Goal: Task Accomplishment & Management: Manage account settings

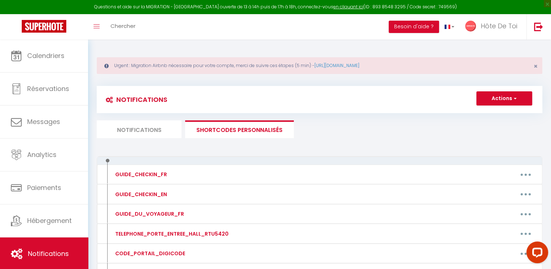
click at [143, 130] on li "Notifications" at bounding box center [139, 129] width 85 height 18
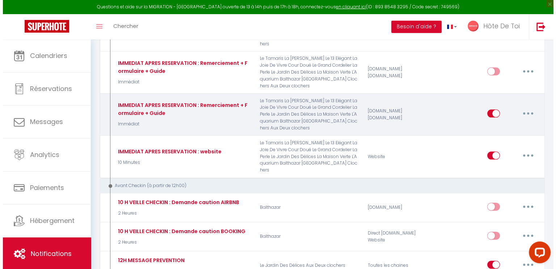
scroll to position [121, 0]
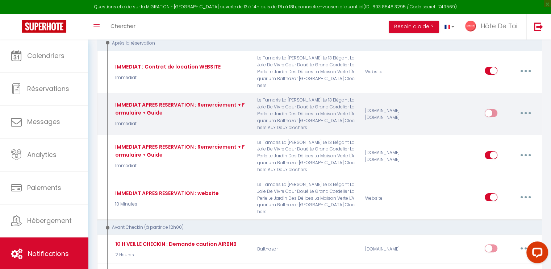
click at [529, 107] on button "button" at bounding box center [525, 113] width 20 height 12
click at [500, 123] on link "Editer" at bounding box center [507, 129] width 54 height 12
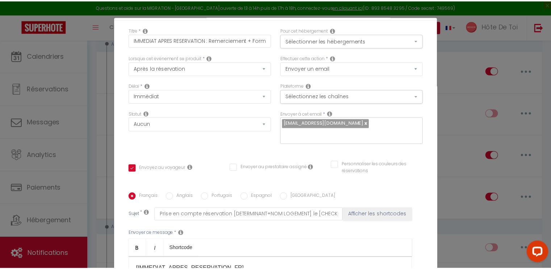
scroll to position [0, 0]
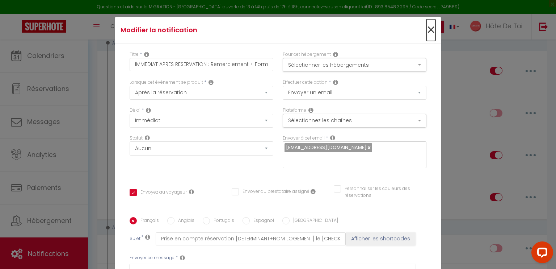
click at [427, 30] on span "×" at bounding box center [431, 30] width 9 height 22
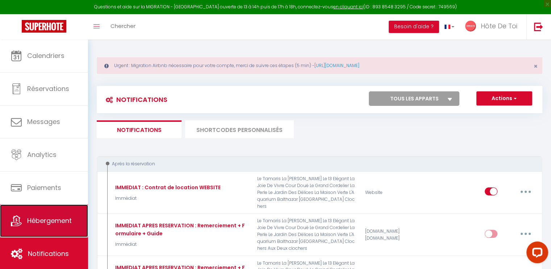
click at [43, 231] on link "Hébergement" at bounding box center [44, 220] width 88 height 33
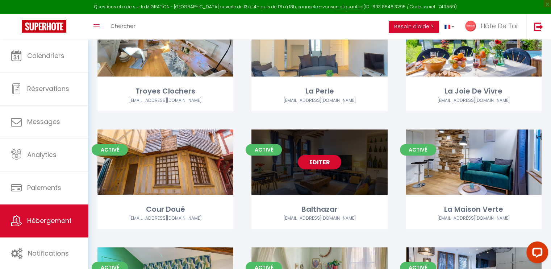
scroll to position [362, 0]
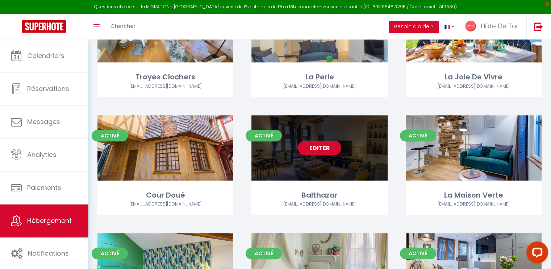
click at [321, 152] on link "Editer" at bounding box center [319, 148] width 43 height 14
click at [322, 151] on link "Editer" at bounding box center [319, 148] width 43 height 14
click at [311, 131] on div "Editer" at bounding box center [319, 147] width 136 height 65
click at [317, 150] on link "Editer" at bounding box center [319, 148] width 43 height 14
select select "3"
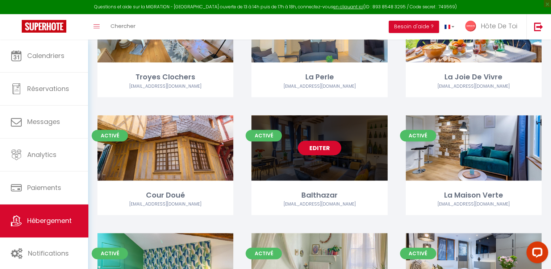
select select "2"
select select "1"
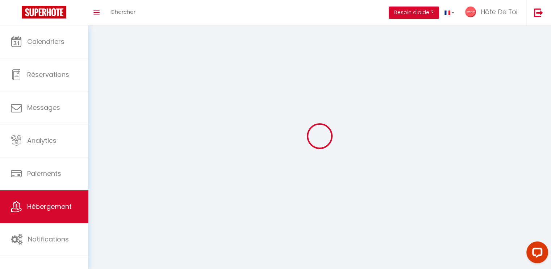
select select
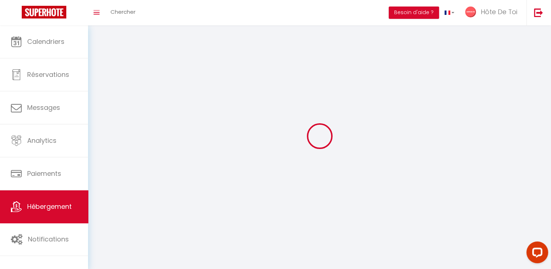
select select
checkbox input "false"
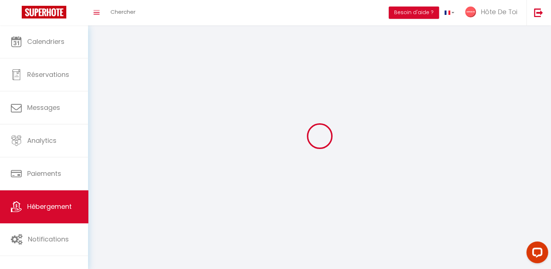
select select
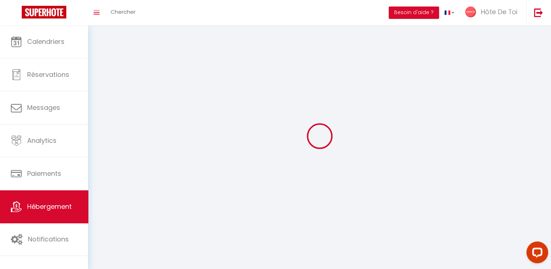
select select
checkbox input "false"
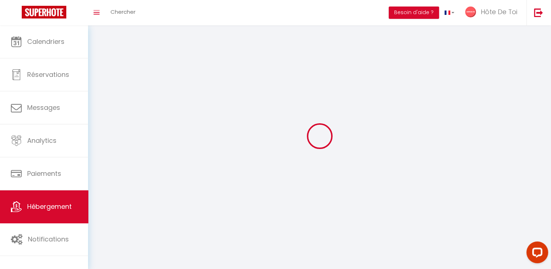
checkbox input "false"
select select
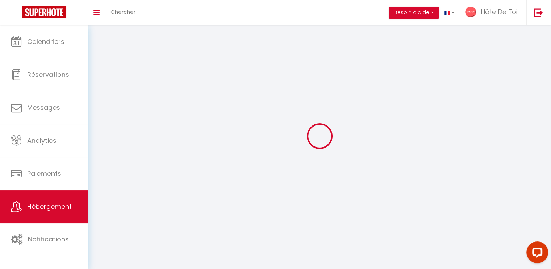
select select
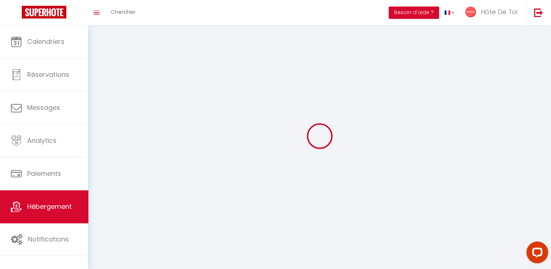
checkbox input "false"
select select
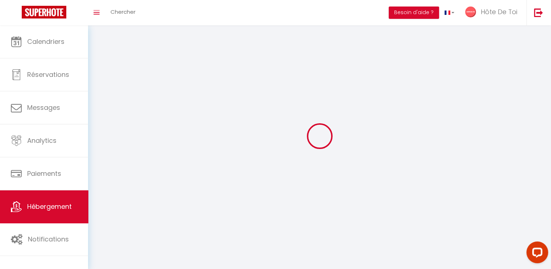
select select
select select "1"
select select
select select "28"
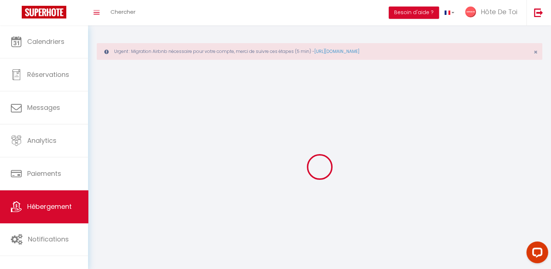
select select
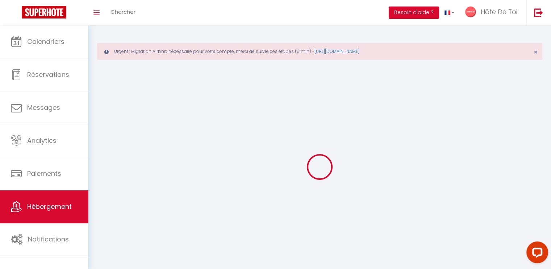
select select
checkbox input "false"
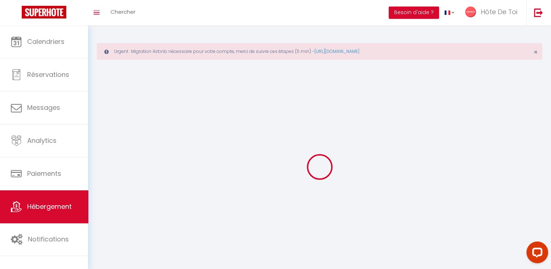
select select
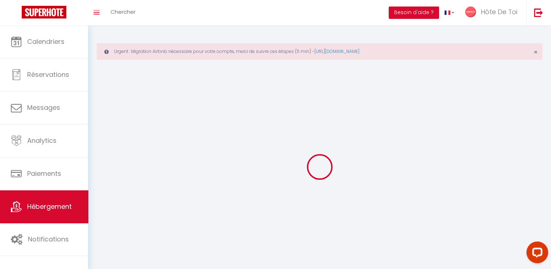
select select
checkbox input "false"
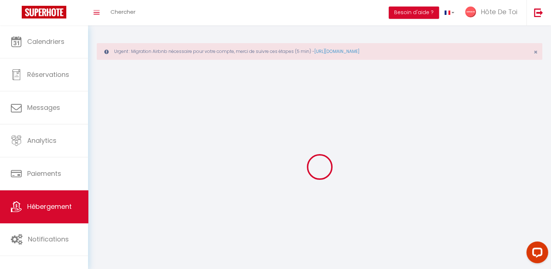
checkbox input "false"
select select
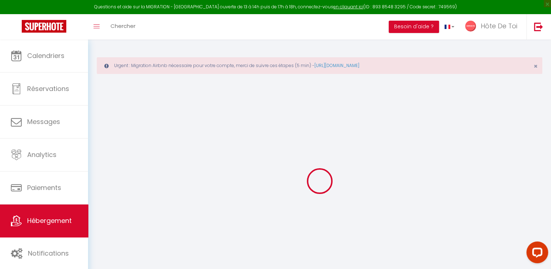
select select
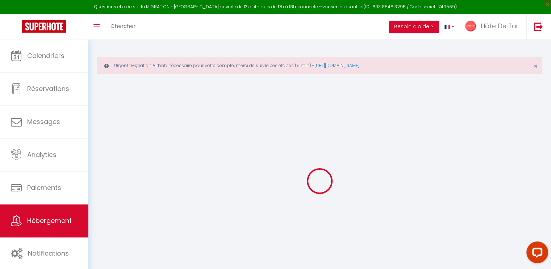
select select
checkbox input "false"
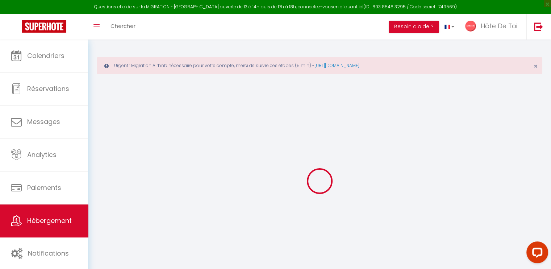
select select
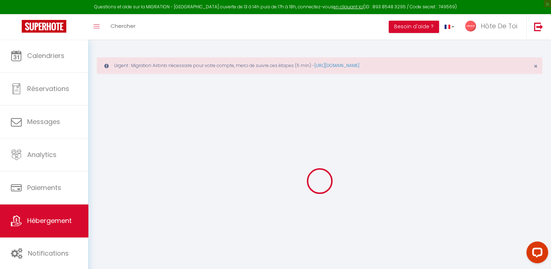
select select
checkbox input "false"
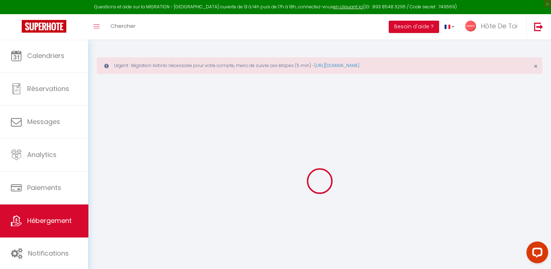
checkbox input "false"
select select
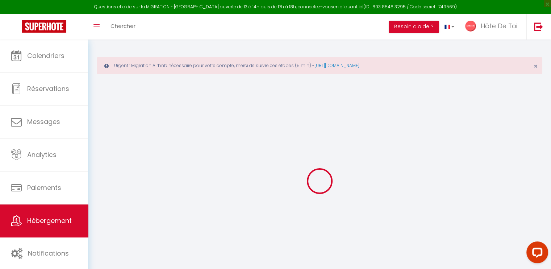
select select
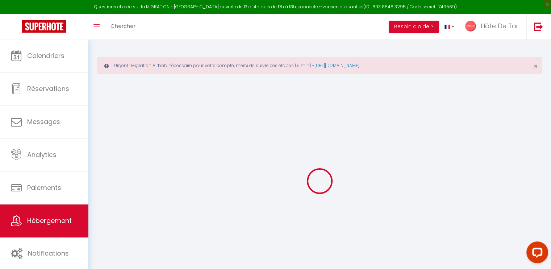
checkbox input "false"
select select
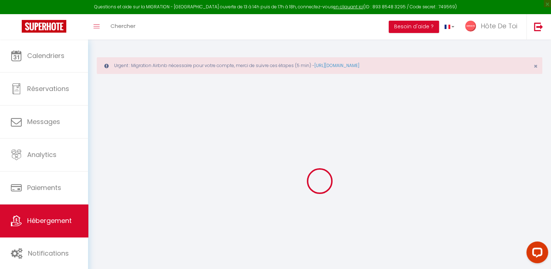
select select
type input "Balthazar"
type input "Amélie"
type input "Collot"
type input "68 Avenue Pasteur"
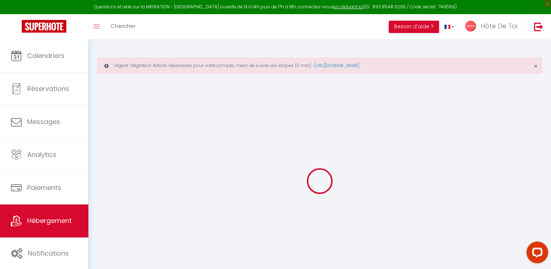
type input "10000"
type input "Troyes"
select select "6"
select select "2"
type input "130"
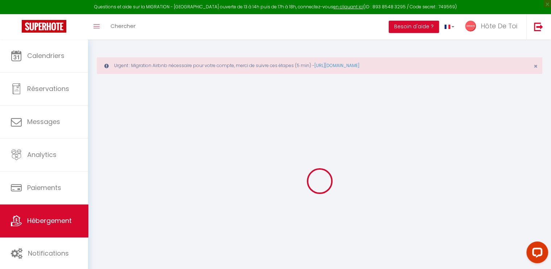
type input "15"
type input "4"
type input "2.75"
type input "300"
select select
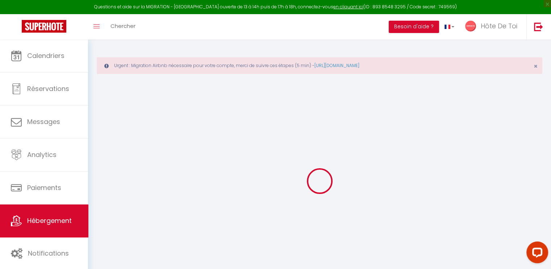
select select
type input "10 Place Saint Pierre"
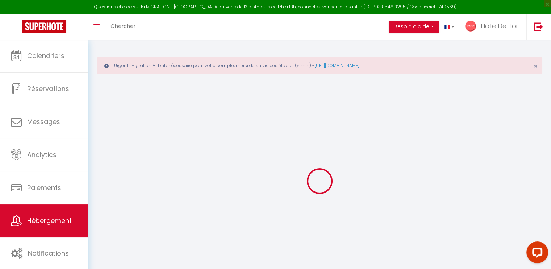
type input "10000"
type input "Troyes"
type input "[EMAIL_ADDRESS][DOMAIN_NAME]"
select select "4656"
checkbox input "true"
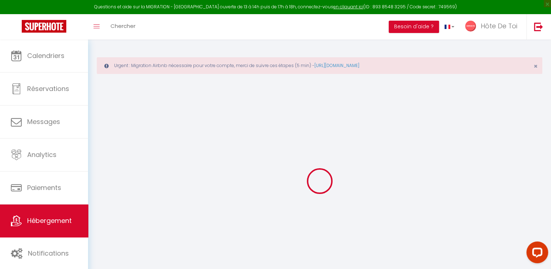
checkbox input "false"
radio input "true"
type input "0"
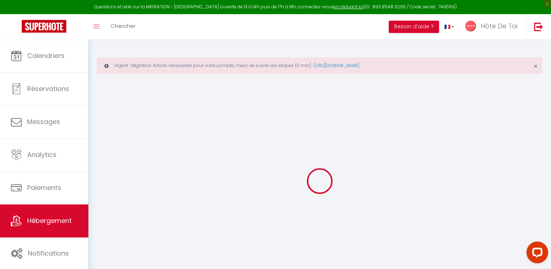
type input "40"
type input "0"
select select "25837"
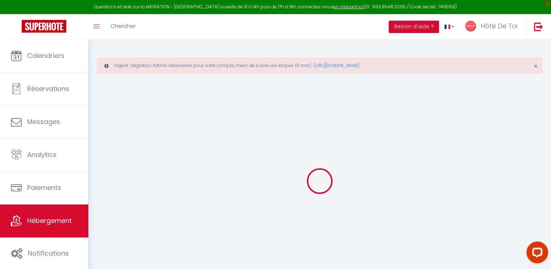
select select
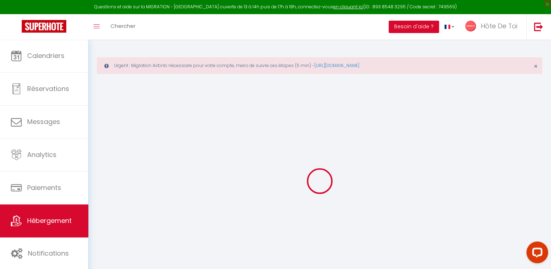
checkbox input "true"
checkbox input "false"
select select
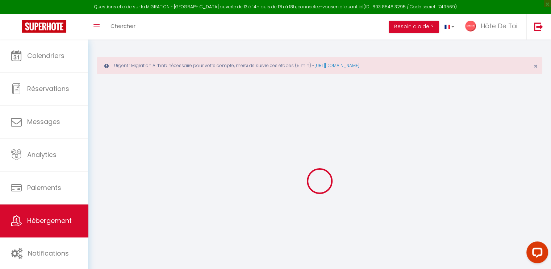
select select
checkbox input "true"
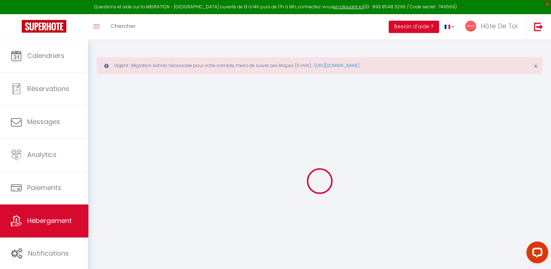
checkbox input "false"
checkbox input "true"
checkbox input "false"
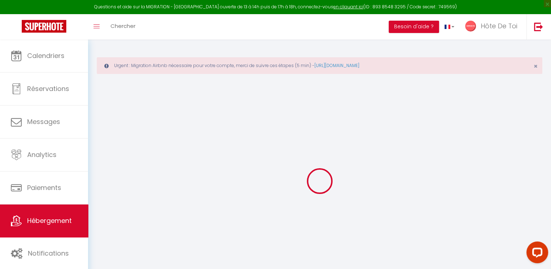
checkbox input "false"
select select "17:00"
select select "23:45"
select select "11:00"
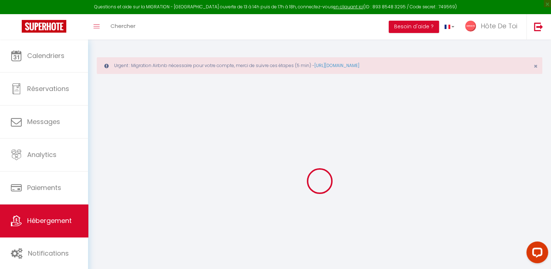
select select "360"
select select "15"
checkbox input "true"
checkbox input "false"
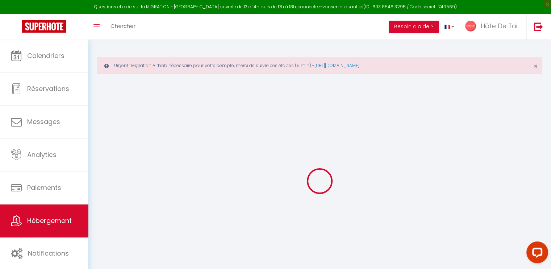
checkbox input "false"
checkbox input "true"
checkbox input "false"
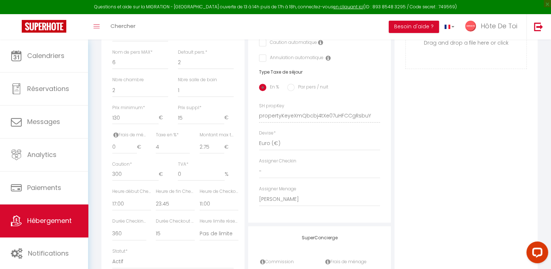
scroll to position [302, 0]
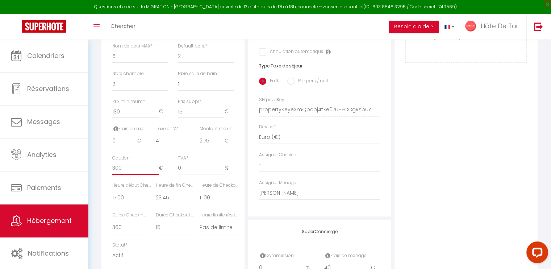
click at [130, 175] on input "300" at bounding box center [135, 168] width 46 height 13
checkbox input "true"
checkbox input "false"
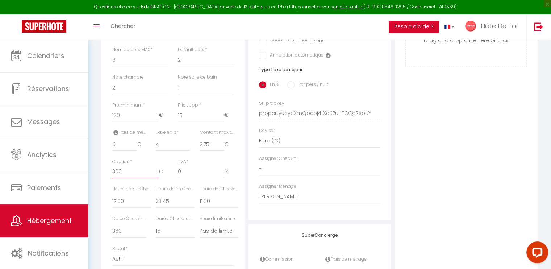
scroll to position [284, 0]
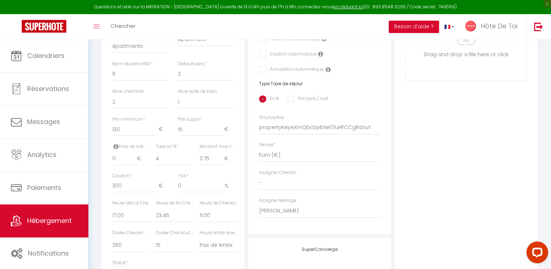
click at [413, 177] on div "Photo Photo Supprimer Drag and drop a file here or click Ooops, something wrong…" at bounding box center [465, 122] width 143 height 489
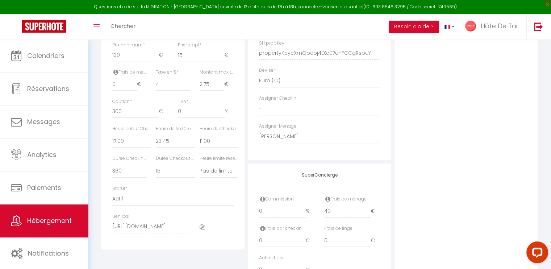
scroll to position [345, 0]
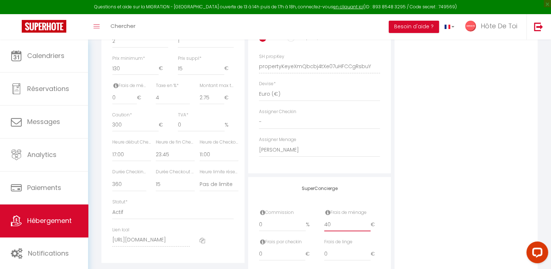
click at [337, 231] on input "40" at bounding box center [347, 224] width 46 height 13
type input "4"
checkbox input "true"
checkbox input "false"
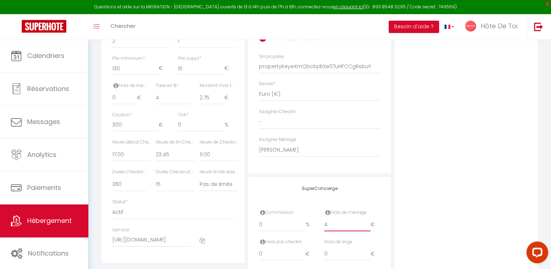
checkbox input "false"
checkbox input "true"
checkbox input "false"
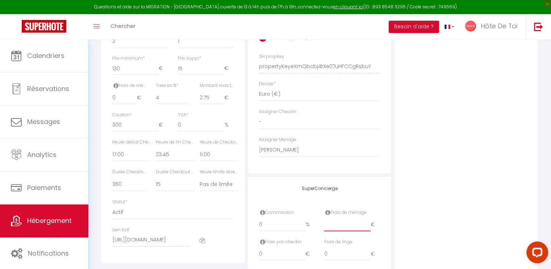
type input "0"
checkbox input "true"
checkbox input "false"
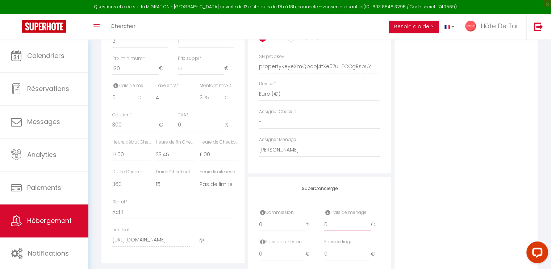
type input "0"
click at [423, 168] on div "Photo Photo Supprimer Drag and drop a file here or click Ooops, something wrong…" at bounding box center [465, 61] width 143 height 489
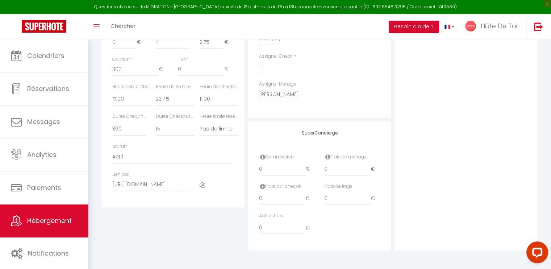
scroll to position [0, 0]
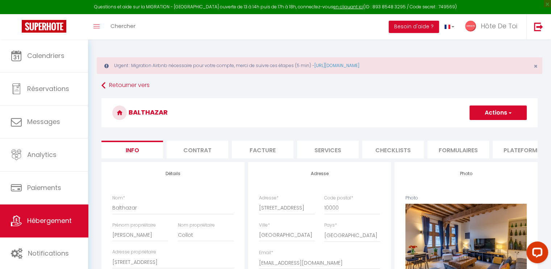
click at [501, 117] on button "Actions" at bounding box center [497, 112] width 57 height 14
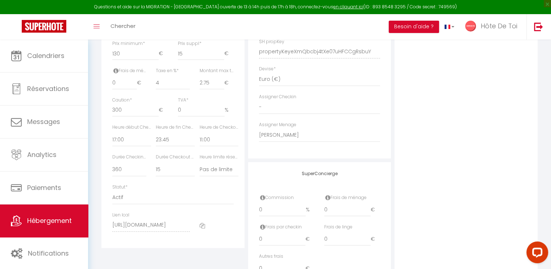
scroll to position [362, 0]
click at [346, 214] on input "0" at bounding box center [347, 207] width 46 height 13
checkbox input "true"
checkbox input "false"
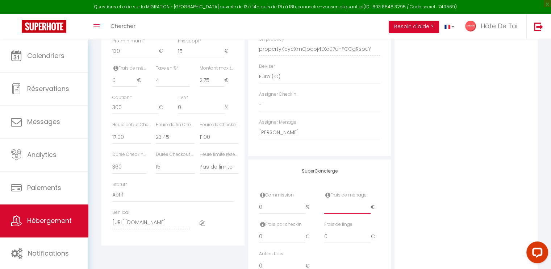
checkbox input "false"
type input "4"
checkbox input "true"
checkbox input "false"
click at [487, 134] on div "Photo Photo Supprimer Drag and drop a file here or click Ooops, something wrong…" at bounding box center [465, 44] width 143 height 489
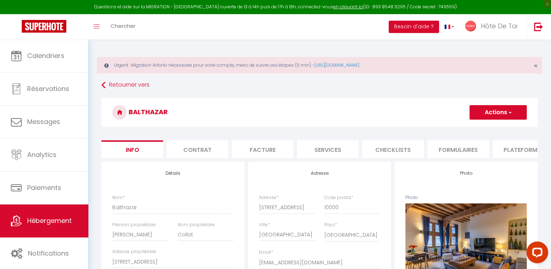
scroll to position [0, 0]
click at [489, 115] on button "Actions" at bounding box center [497, 112] width 57 height 14
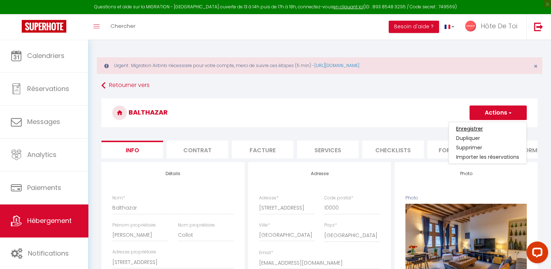
click at [466, 131] on input "Enregistrer" at bounding box center [469, 128] width 27 height 7
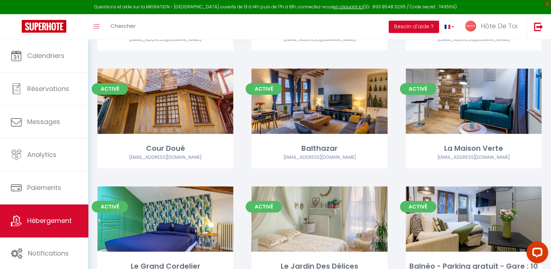
scroll to position [483, 0]
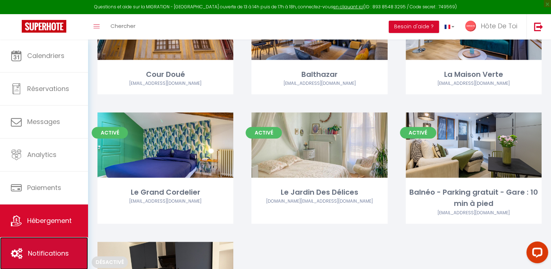
click at [42, 244] on link "Notifications" at bounding box center [44, 253] width 88 height 33
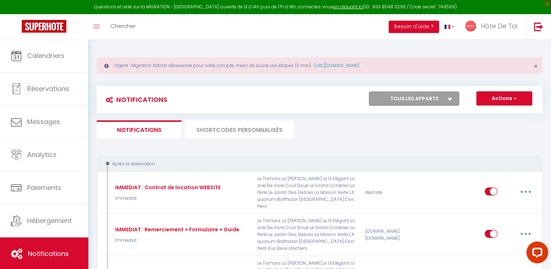
click at [226, 123] on li "SHORTCODES PERSONNALISÉS" at bounding box center [239, 129] width 109 height 18
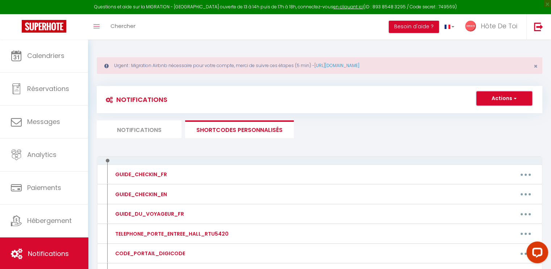
click at [512, 99] on span "button" at bounding box center [514, 98] width 4 height 7
click at [455, 116] on link "Nouveau shortcode personnalisé" at bounding box center [483, 113] width 98 height 9
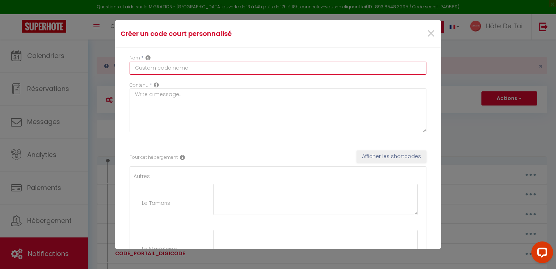
click at [146, 62] on input "text" at bounding box center [278, 68] width 297 height 13
click at [189, 68] on input "CAUTION_NON_REGLEE_NOTIFICATION" at bounding box center [278, 68] width 297 height 13
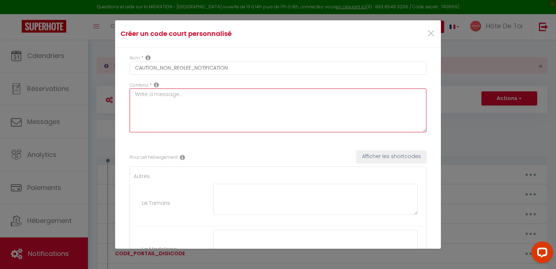
click at [200, 92] on textarea at bounding box center [278, 110] width 297 height 44
paste textarea "CAUTION_NON_REGLEE_NOTIFICATION"
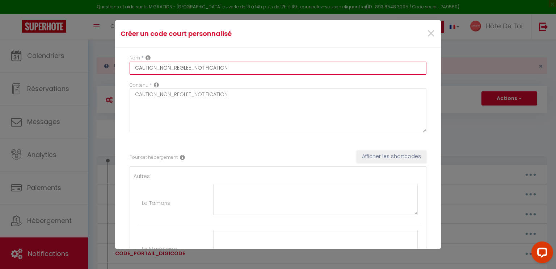
click at [244, 64] on input "CAUTION_NON_REGLEE_NOTIFICATION" at bounding box center [278, 68] width 297 height 13
click at [232, 70] on input "CAUTION_NON_REGLEE_NOTIFICATION_PUSH" at bounding box center [278, 68] width 297 height 13
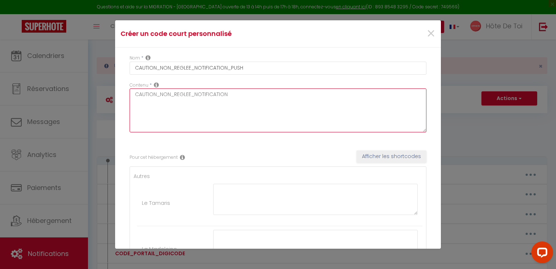
click at [235, 89] on textarea "CAUTION_NON_REGLEE_NOTIFICATION" at bounding box center [278, 110] width 297 height 44
click at [233, 101] on textarea "CAUTION_NON_REGLEE_NOTIFICATION" at bounding box center [278, 110] width 297 height 44
paste textarea "_PUSH"
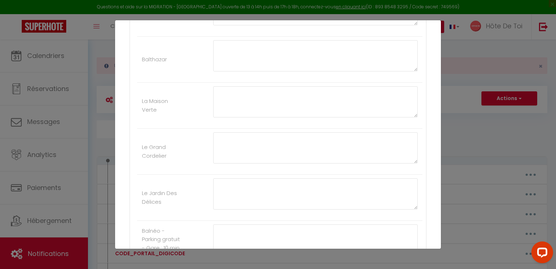
scroll to position [543, 0]
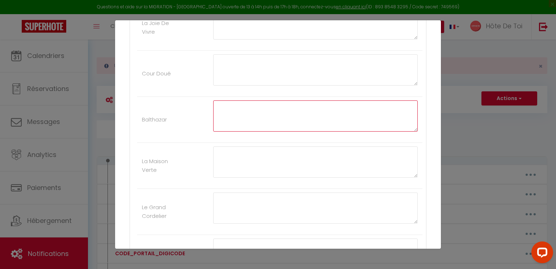
click at [297, 107] on textarea at bounding box center [315, 115] width 205 height 31
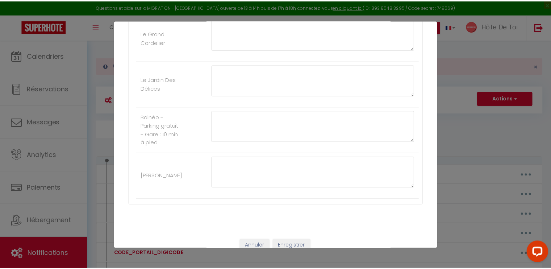
scroll to position [728, 0]
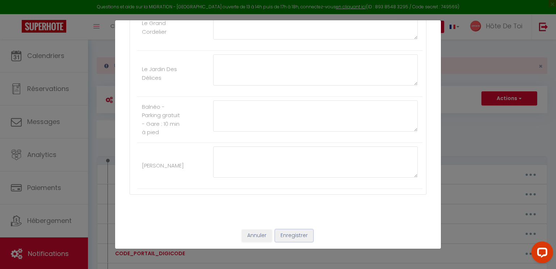
click at [288, 231] on button "Enregistrer" at bounding box center [294, 235] width 38 height 12
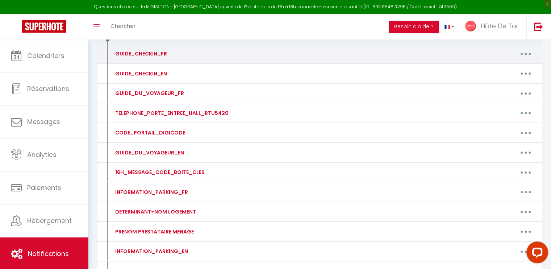
scroll to position [0, 0]
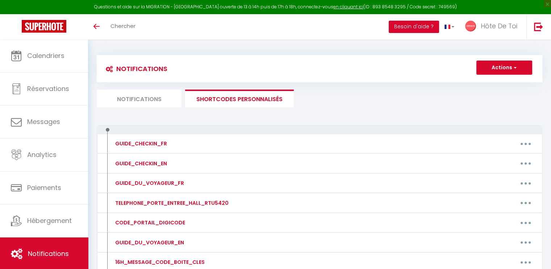
click at [426, 28] on button "Besoin d'aide ?" at bounding box center [414, 27] width 50 height 12
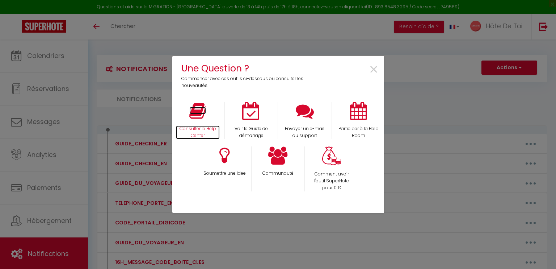
click at [206, 111] on icon at bounding box center [197, 111] width 17 height 18
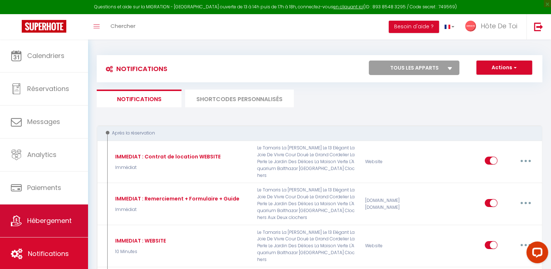
click at [38, 224] on span "Hébergement" at bounding box center [49, 220] width 45 height 9
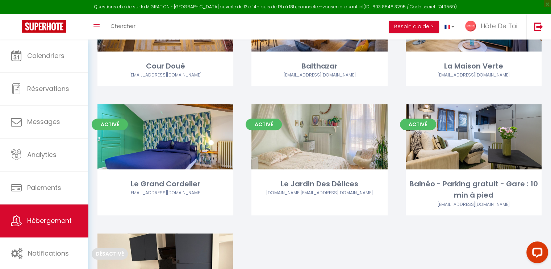
scroll to position [362, 0]
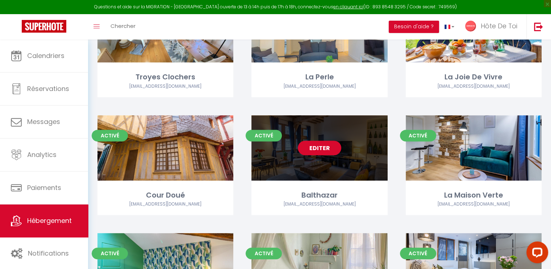
click at [327, 149] on link "Editer" at bounding box center [319, 148] width 43 height 14
select select "3"
select select "2"
select select "1"
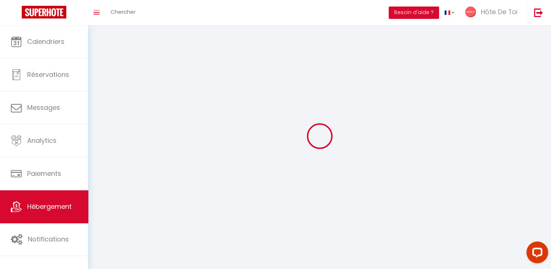
select select
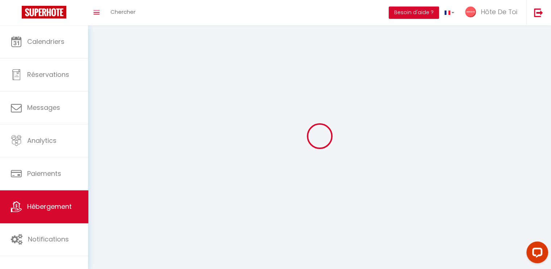
select select
checkbox input "false"
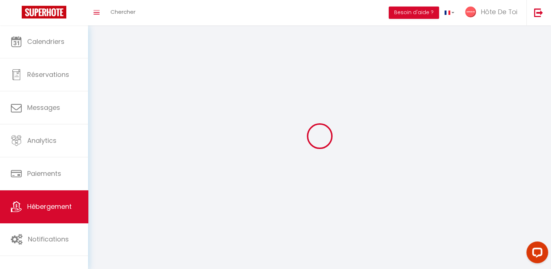
checkbox input "false"
select select
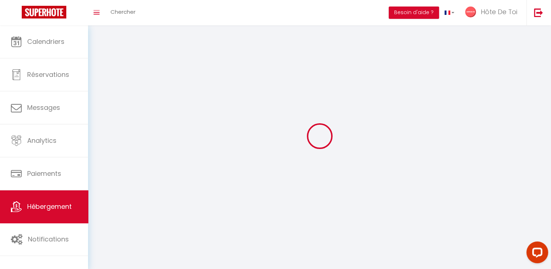
select select
checkbox input "false"
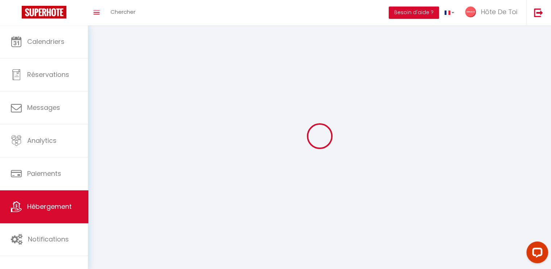
checkbox input "false"
select select
select select "1"
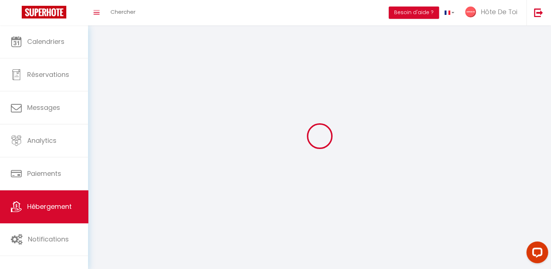
select select
select select "28"
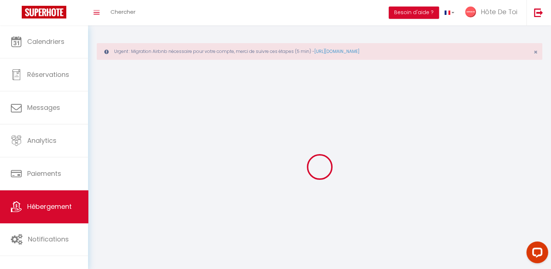
select select
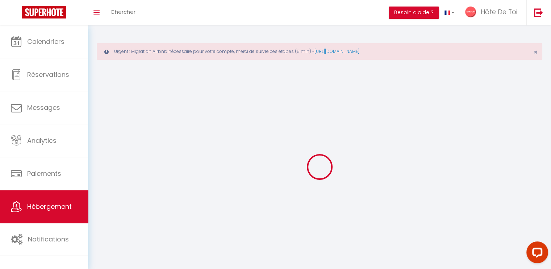
select select
checkbox input "false"
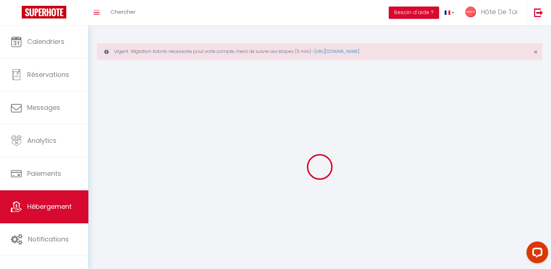
select select
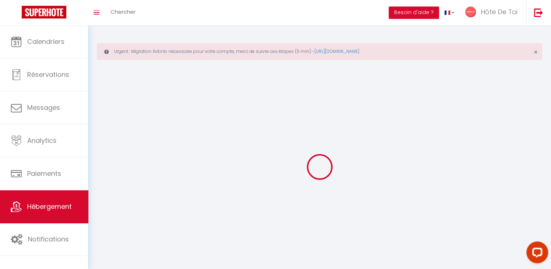
select select
checkbox input "false"
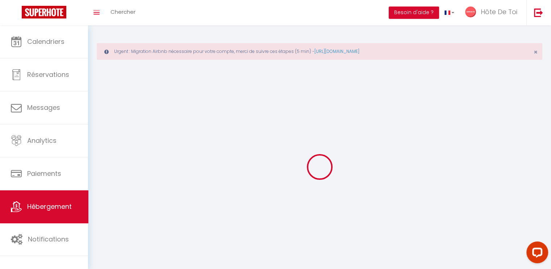
checkbox input "false"
select select
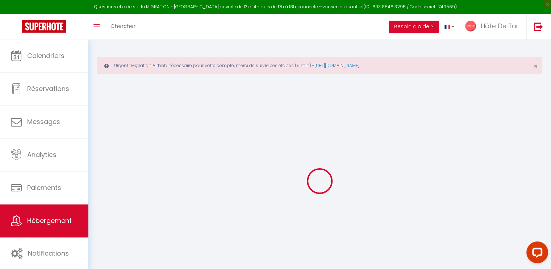
select select
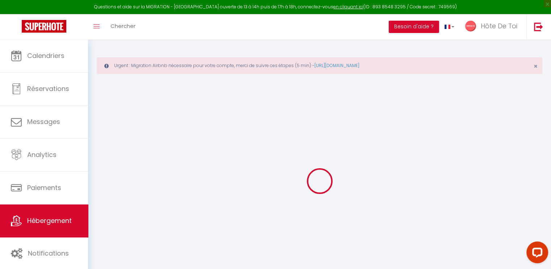
select select
checkbox input "false"
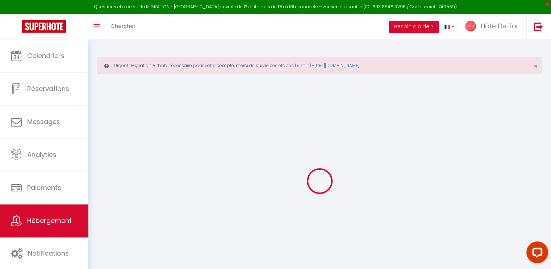
select select
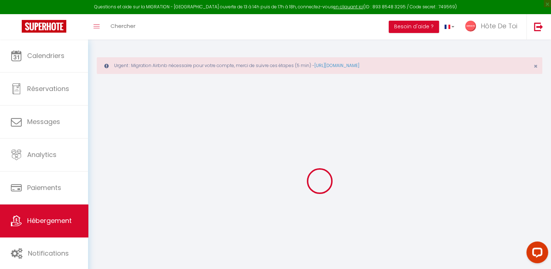
select select
checkbox input "false"
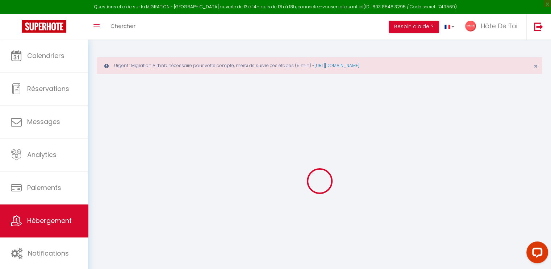
checkbox input "false"
select select
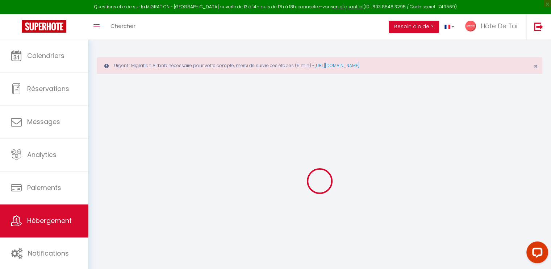
select select
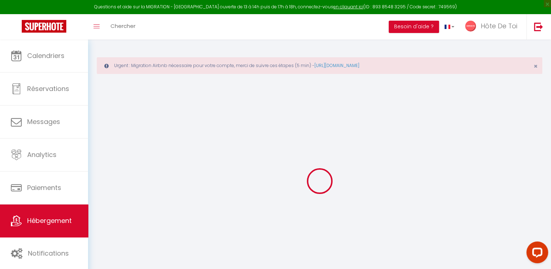
checkbox input "false"
select select
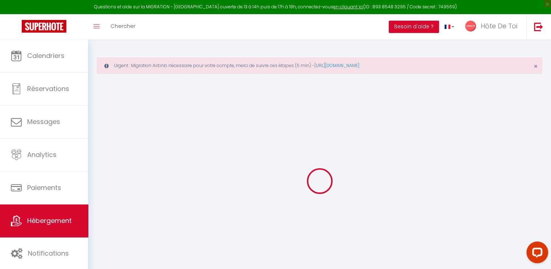
select select
type input "Balthazar"
type input "[PERSON_NAME]"
type input "Collot"
type input "[STREET_ADDRESS]"
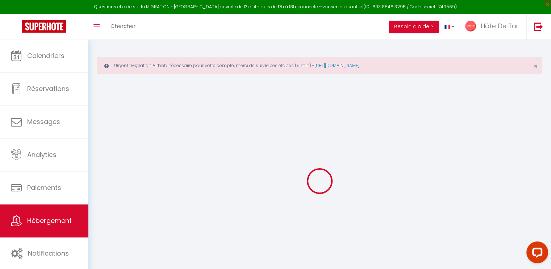
type input "10000"
type input "[GEOGRAPHIC_DATA]"
select select "6"
select select "2"
type input "130"
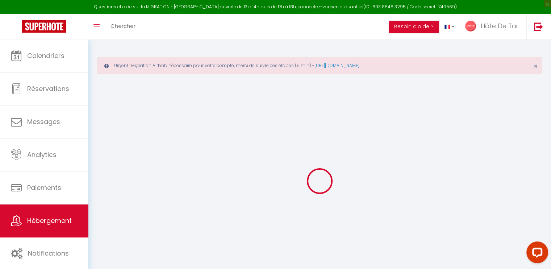
type input "15"
type input "4"
type input "2.75"
type input "500"
select select
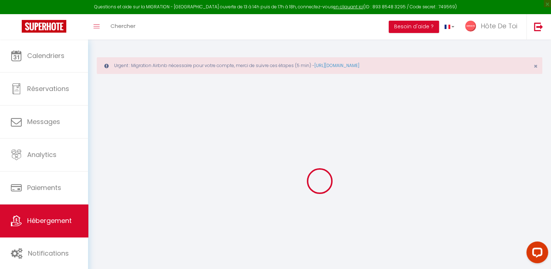
select select
type input "[STREET_ADDRESS]"
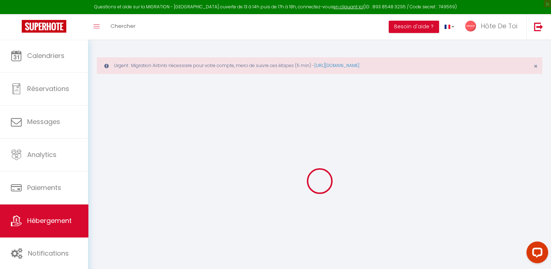
type input "10000"
type input "[GEOGRAPHIC_DATA]"
type input "[EMAIL_ADDRESS][DOMAIN_NAME]"
select select "4656"
checkbox input "true"
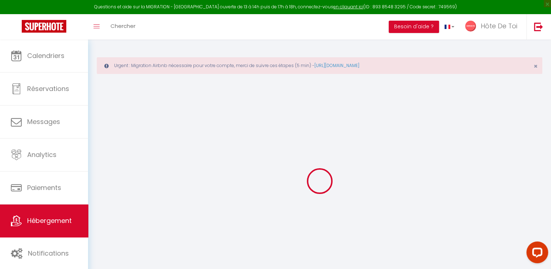
checkbox input "false"
radio input "true"
type input "0"
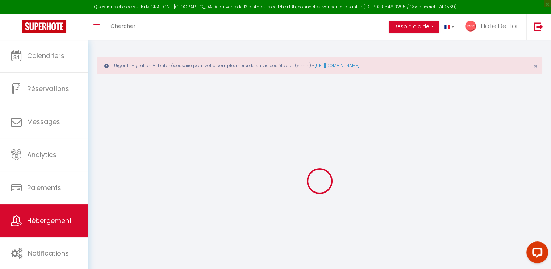
type input "40"
type input "0"
checkbox input "true"
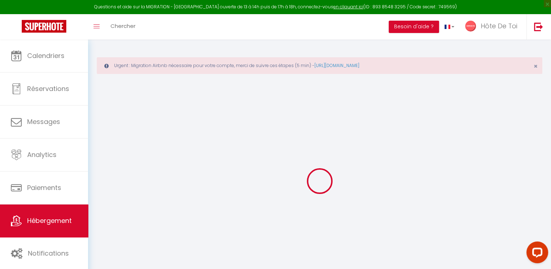
checkbox input "false"
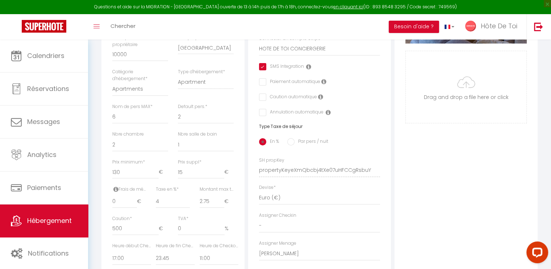
scroll to position [302, 0]
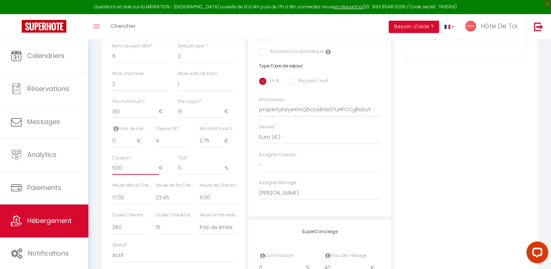
click at [141, 175] on input "500" at bounding box center [135, 168] width 46 height 13
checkbox input "true"
checkbox input "false"
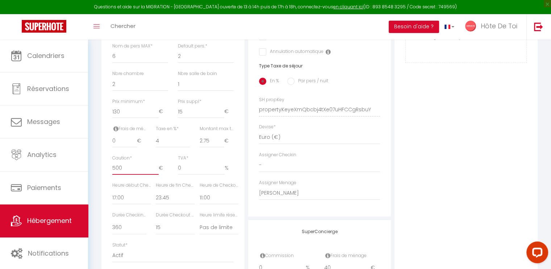
type input "50"
checkbox input "true"
checkbox input "false"
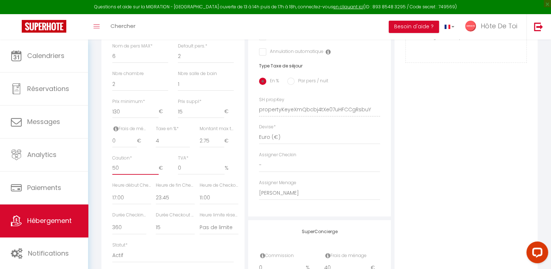
type input "5"
checkbox input "true"
checkbox input "false"
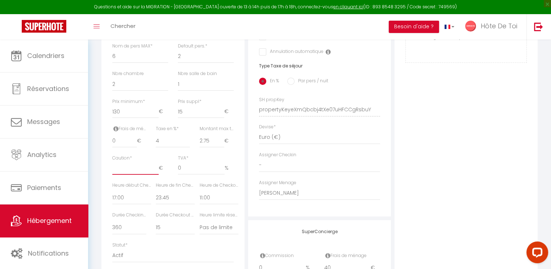
checkbox input "true"
checkbox input "false"
type input "3"
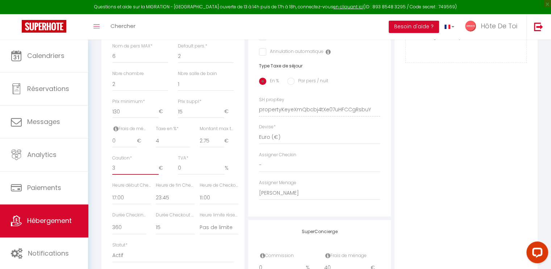
checkbox input "true"
checkbox input "false"
type input "30"
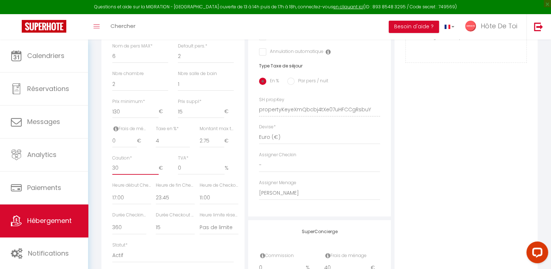
checkbox input "true"
checkbox input "false"
type input "300"
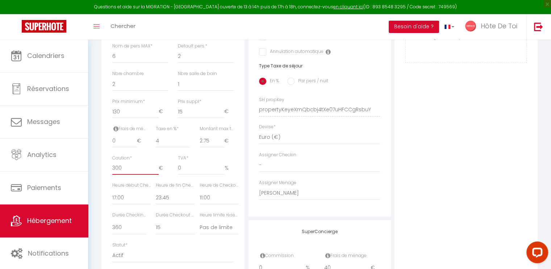
checkbox input "true"
checkbox input "false"
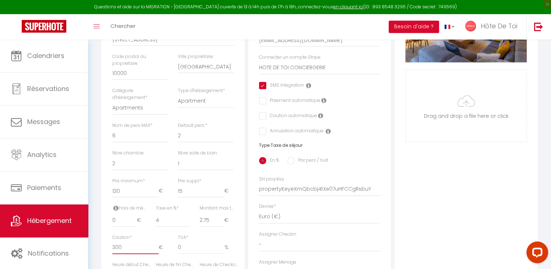
scroll to position [0, 0]
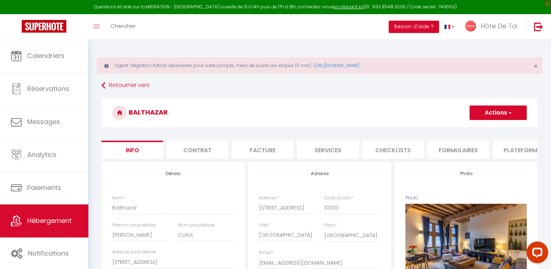
type input "300"
click at [488, 114] on button "Actions" at bounding box center [497, 112] width 57 height 14
click at [467, 127] on input "Enregistrer" at bounding box center [469, 128] width 27 height 7
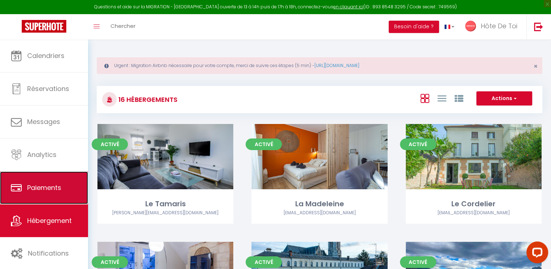
click at [50, 190] on span "Paiements" at bounding box center [44, 187] width 34 height 9
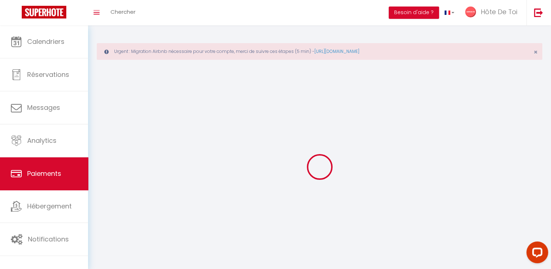
select select "2"
select select "0"
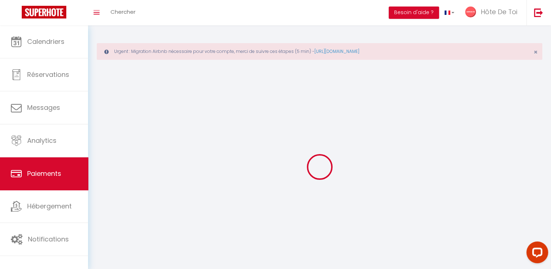
select select "0"
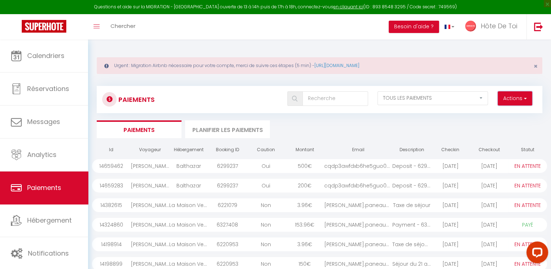
click at [515, 102] on button "Actions" at bounding box center [515, 98] width 34 height 14
click at [489, 115] on link "Créer nouveau lien paiement" at bounding box center [487, 113] width 89 height 9
select select
select select "other"
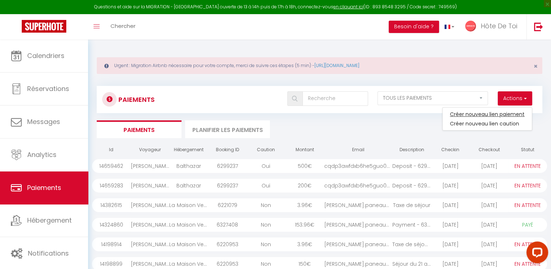
select select "4619"
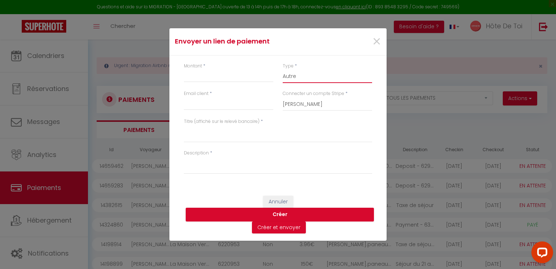
click at [294, 72] on select "Nuits Frais de ménage Taxe de séjour Autre" at bounding box center [327, 76] width 89 height 14
click at [283, 69] on select "Nuits Frais de ménage Taxe de séjour Autre" at bounding box center [327, 76] width 89 height 14
click at [222, 79] on input "Montant" at bounding box center [228, 75] width 89 height 13
type input "10"
click at [214, 107] on input "Email client" at bounding box center [228, 103] width 89 height 13
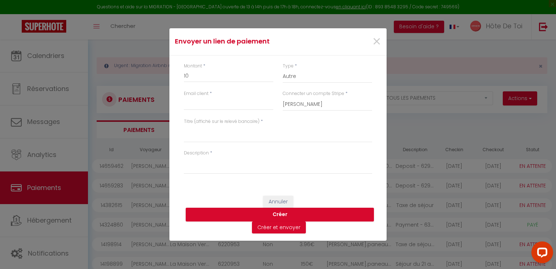
click at [238, 62] on div "Montant * 10 Type * Nuits Frais de ménage Taxe de séjour Autre Email client * C…" at bounding box center [277, 121] width 217 height 133
click at [377, 45] on span "×" at bounding box center [376, 42] width 9 height 22
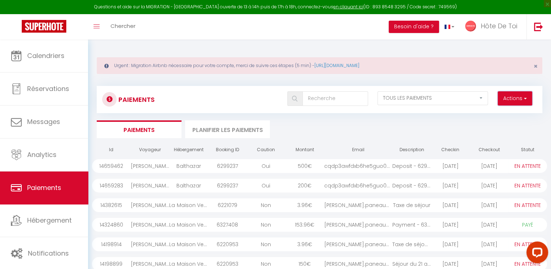
click at [514, 96] on button "Actions" at bounding box center [515, 98] width 34 height 14
click at [493, 113] on link "Créer nouveau lien paiement" at bounding box center [487, 113] width 89 height 9
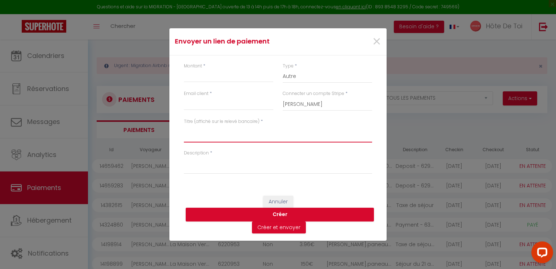
click at [258, 140] on textarea "Titre (affiché sur le relevé bancaire)" at bounding box center [278, 133] width 188 height 17
click at [374, 43] on span "×" at bounding box center [376, 42] width 9 height 22
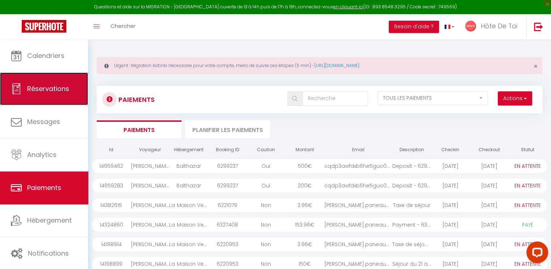
click at [50, 93] on span "Réservations" at bounding box center [48, 88] width 42 height 9
select select "not_cancelled"
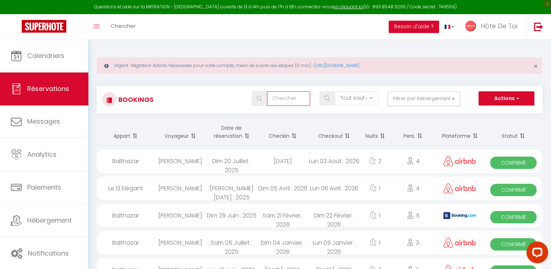
click at [284, 99] on input "text" at bounding box center [288, 98] width 43 height 14
type input "rachel"
click at [263, 102] on span at bounding box center [259, 98] width 15 height 14
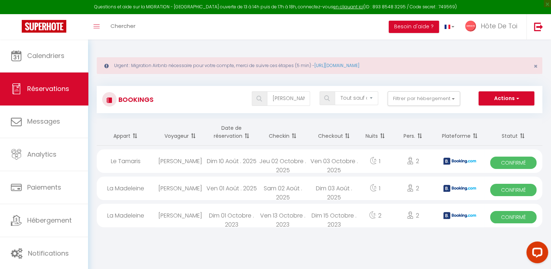
click at [229, 165] on div "Dim 10 Août . 2025" at bounding box center [231, 161] width 51 height 24
select select "OK"
select select "0"
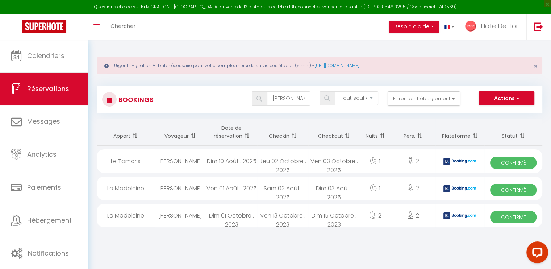
select select "1"
select select
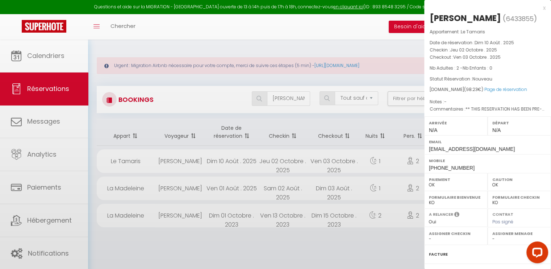
select select "22584"
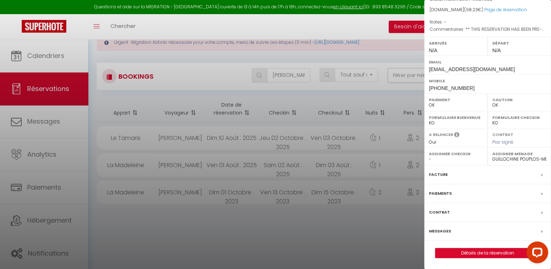
scroll to position [39, 0]
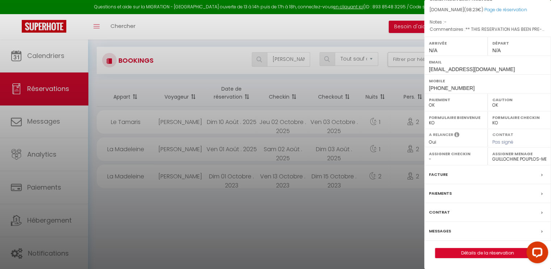
click at [452, 194] on div "Paiements" at bounding box center [487, 193] width 127 height 19
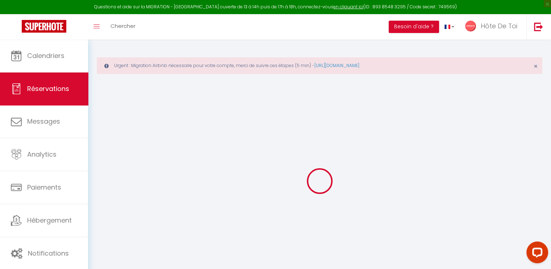
select select
checkbox input "false"
type textarea "** THIS RESERVATION HAS BEEN PRE-PAID ** BOOKING NOTE : Payment charge is EUR 1…"
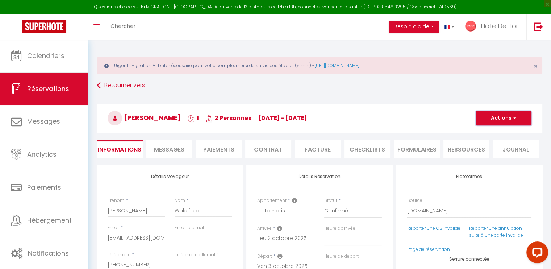
click at [503, 120] on button "Actions" at bounding box center [503, 118] width 56 height 14
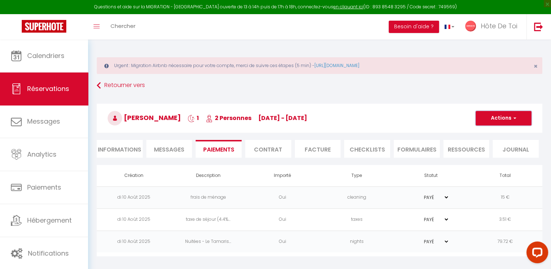
click at [508, 117] on button "Actions" at bounding box center [503, 118] width 56 height 14
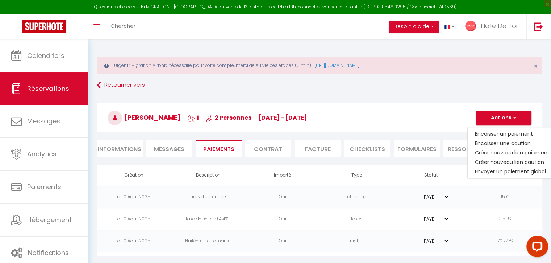
click at [381, 113] on h3 "Rachel Wakefield 1 2 Personnes je 02 Oct - ve 03 Oct" at bounding box center [319, 118] width 445 height 29
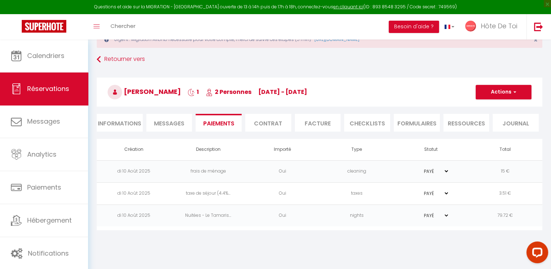
scroll to position [39, 0]
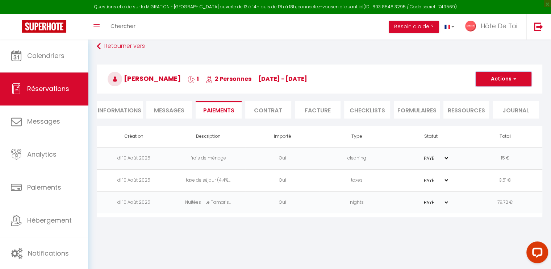
click at [503, 76] on button "Actions" at bounding box center [503, 79] width 56 height 14
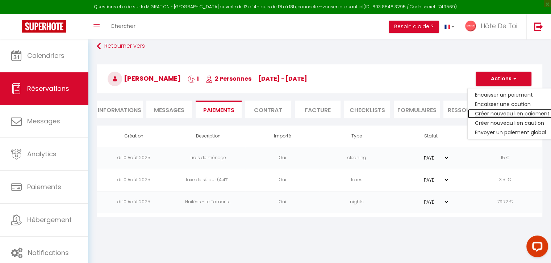
click at [504, 111] on link "Créer nouveau lien paiement" at bounding box center [512, 113] width 89 height 9
select select "nights"
type input "rwakef.633883@guest.booking.com"
select select "4619"
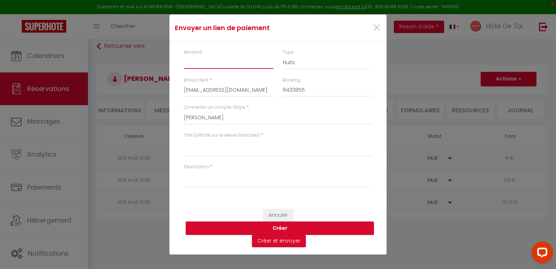
click at [217, 65] on input "Montant" at bounding box center [228, 62] width 89 height 13
type input "10"
click at [309, 66] on select "Nuits Frais de ménage Taxe de séjour Autre" at bounding box center [327, 63] width 89 height 14
select select "other"
click at [283, 56] on select "Nuits Frais de ménage Taxe de séjour Autre" at bounding box center [327, 63] width 89 height 14
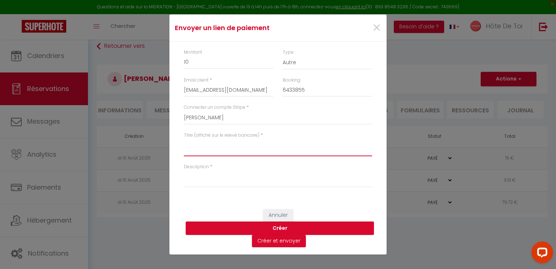
click at [216, 149] on textarea "Titre (affiché sur le relevé bancaire)" at bounding box center [278, 147] width 188 height 17
click at [194, 152] on textarea "Titre (affiché sur le relevé bancaire)" at bounding box center [278, 147] width 188 height 17
paste textarea "Pet cleaning fees"
type textarea "Pet cleaning fees"
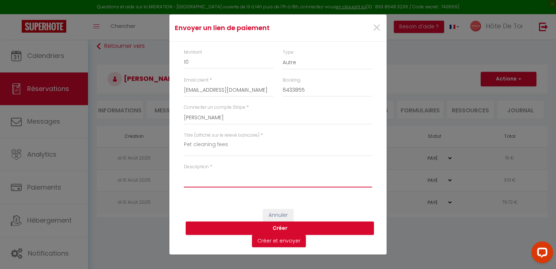
click at [194, 170] on textarea "Description" at bounding box center [278, 178] width 188 height 17
paste textarea "Pet cleaning fees"
type textarea "Pet cleaning fees"
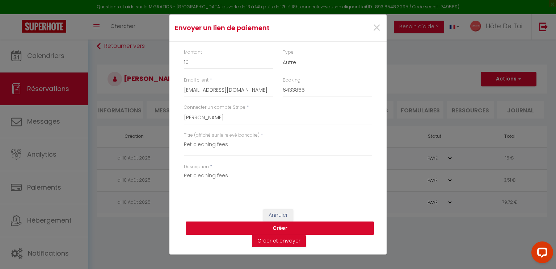
click at [286, 230] on button "Créer" at bounding box center [280, 228] width 188 height 14
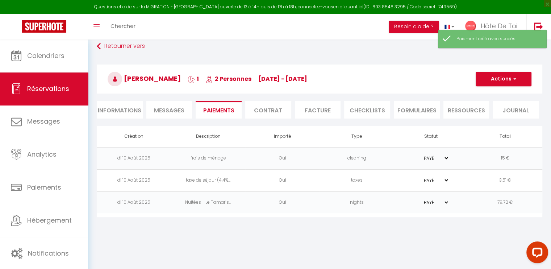
select select "0"
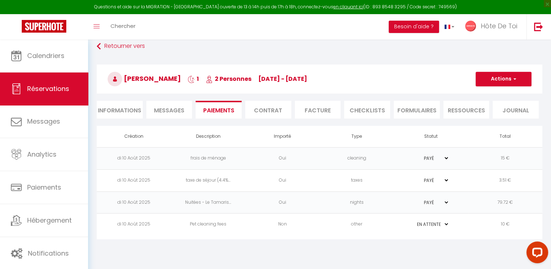
click at [428, 222] on select "PAYÉ EN ATTENTE" at bounding box center [431, 224] width 36 height 7
click at [181, 222] on td "Pet cleaning fees" at bounding box center [208, 224] width 74 height 22
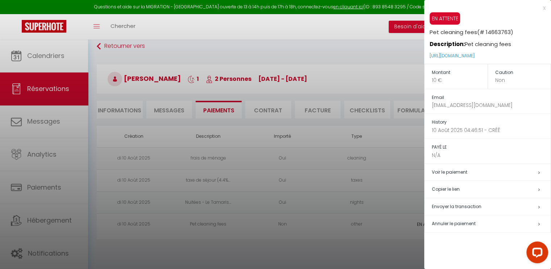
click at [526, 56] on p "https://superhote.com/applink/p/AiLFLIIY" at bounding box center [489, 56] width 121 height 16
copy link "https://superhote.com/applink/p/AiLFLIIY"
click at [520, 55] on p "https://superhote.com/applink/p/AiLFLIIY" at bounding box center [489, 56] width 121 height 16
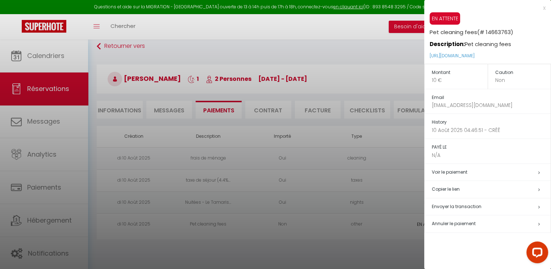
click at [520, 55] on p "https://superhote.com/applink/p/AiLFLIIY" at bounding box center [489, 56] width 121 height 16
click at [373, 60] on div at bounding box center [275, 134] width 551 height 269
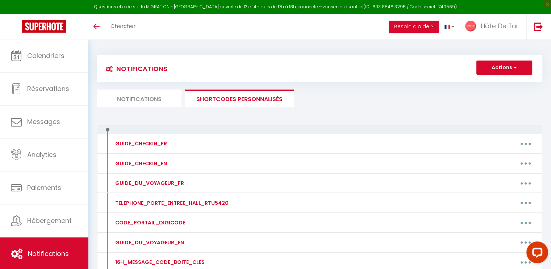
click at [144, 92] on li "Notifications" at bounding box center [139, 98] width 85 height 18
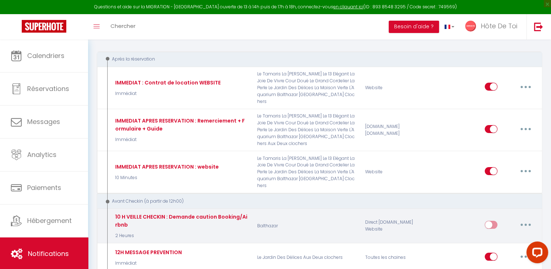
scroll to position [60, 0]
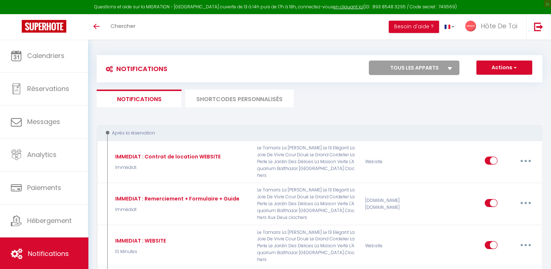
click at [221, 100] on li "SHORTCODES PERSONNALISÉS" at bounding box center [239, 98] width 109 height 18
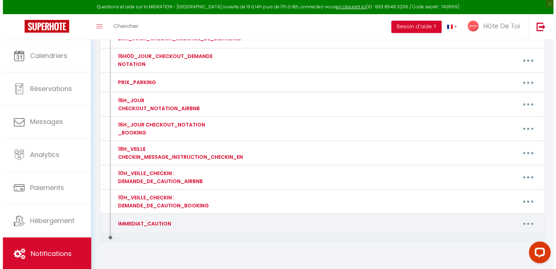
scroll to position [433, 0]
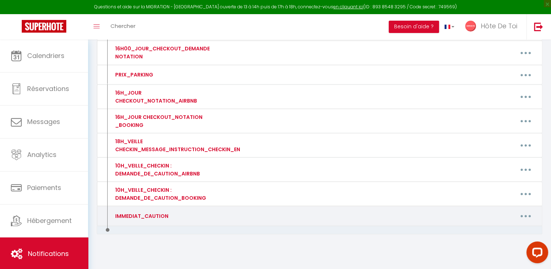
click at [526, 215] on icon "button" at bounding box center [525, 216] width 2 height 2
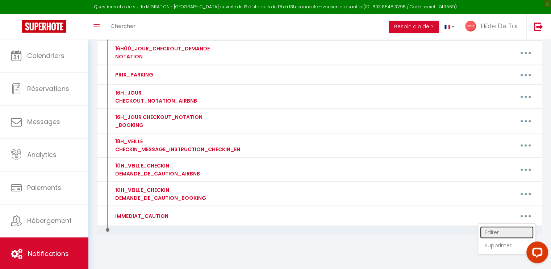
click at [495, 226] on link "Editer" at bounding box center [507, 232] width 54 height 12
type input "IMMEDIAT_CAUTION"
type textarea "IMMEDIAT_CAUTION"
type textarea "Bonjour [GUEST:FIRST_NAME], Nous vous remercions pour votre réservation à Balth…"
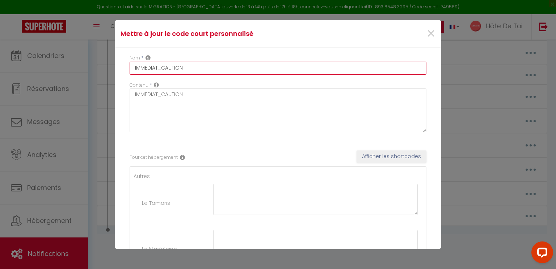
click at [197, 69] on input "IMMEDIAT_CAUTION" at bounding box center [278, 68] width 297 height 13
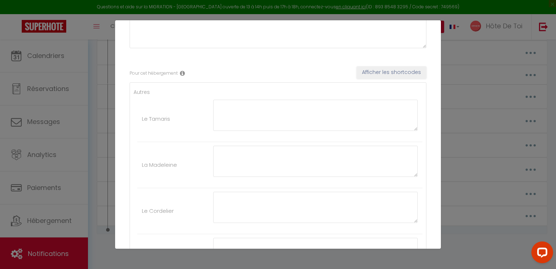
scroll to position [0, 0]
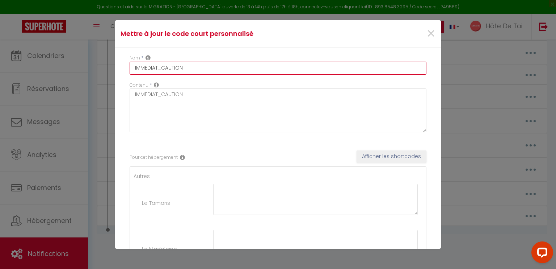
click at [159, 71] on input "IMMEDIAT_CAUTION" at bounding box center [278, 68] width 297 height 13
click at [190, 69] on input "IMMEDIAT_CAUTION" at bounding box center [278, 68] width 297 height 13
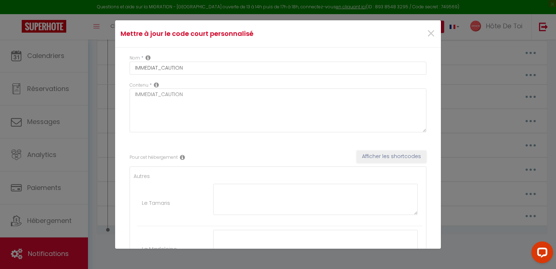
click at [221, 84] on div "Contenu * IMMEDIAT_CAUTION" at bounding box center [278, 107] width 297 height 51
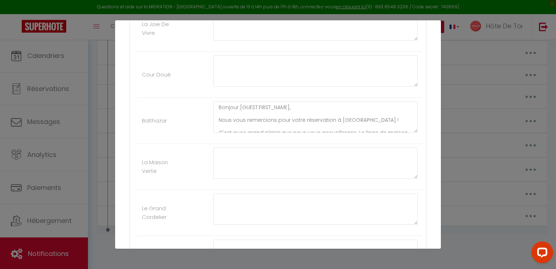
scroll to position [543, 0]
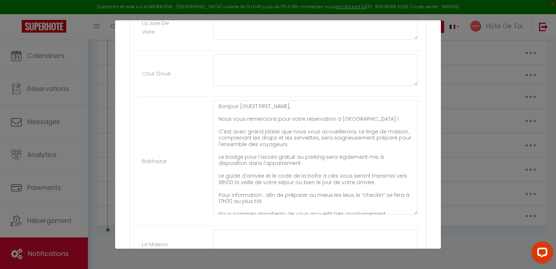
drag, startPoint x: 410, startPoint y: 128, endPoint x: 374, endPoint y: 199, distance: 79.7
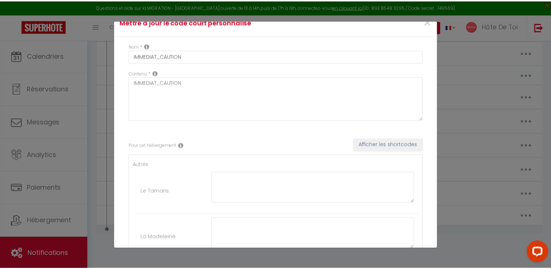
scroll to position [0, 0]
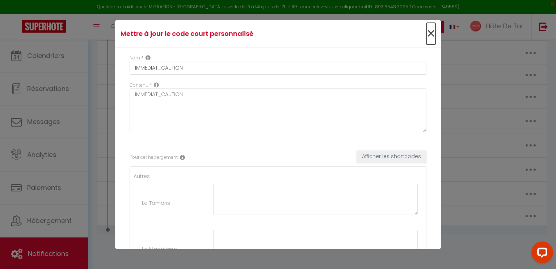
click at [428, 35] on span "×" at bounding box center [431, 34] width 9 height 22
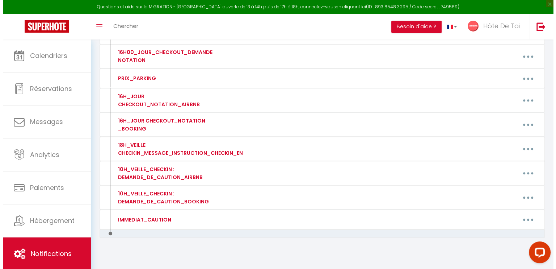
scroll to position [433, 0]
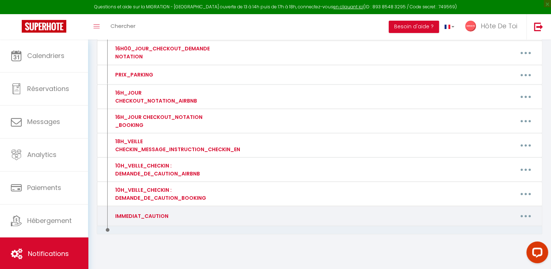
click at [523, 210] on button "button" at bounding box center [525, 216] width 20 height 12
click at [494, 227] on link "Editer" at bounding box center [507, 232] width 54 height 12
type input "IMMEDIAT_CAUTION"
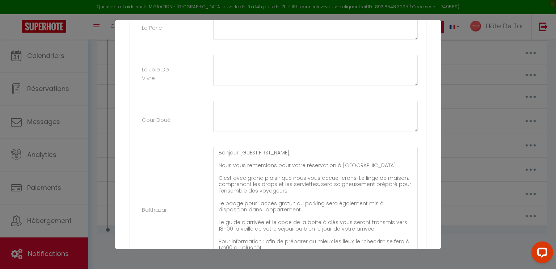
scroll to position [603, 0]
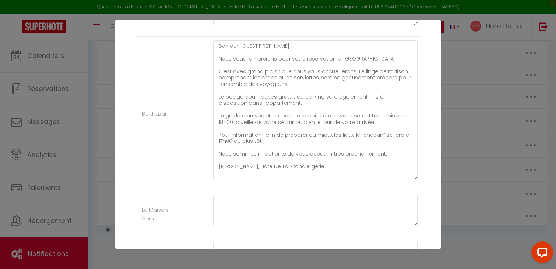
drag, startPoint x: 411, startPoint y: 155, endPoint x: 422, endPoint y: 198, distance: 44.7
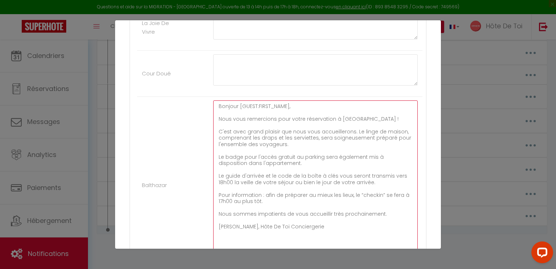
click at [272, 193] on textarea "Bonjour [GUEST:FIRST_NAME], Nous vous remercions pour votre réservation à Balth…" at bounding box center [315, 181] width 205 height 162
click at [277, 199] on textarea "Bonjour [GUEST:FIRST_NAME], Nous vous remercions pour votre réservation à Balth…" at bounding box center [315, 181] width 205 height 162
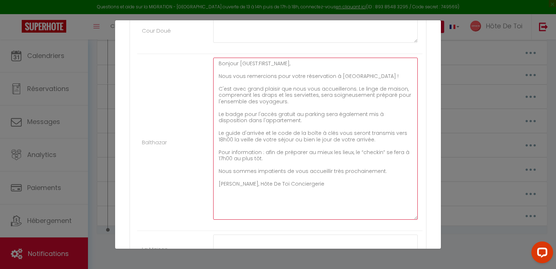
scroll to position [595, 0]
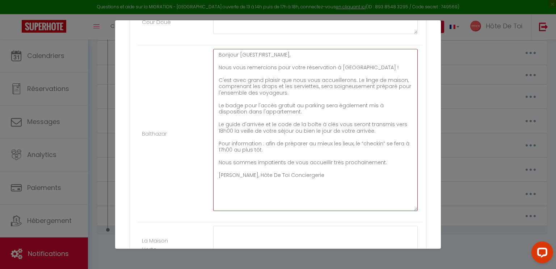
click at [349, 140] on textarea "Bonjour [GUEST:FIRST_NAME], Nous vous remercions pour votre réservation à Balth…" at bounding box center [315, 130] width 205 height 162
click at [244, 136] on textarea "Bonjour [GUEST:FIRST_NAME], Nous vous remercions pour votre réservation à Balth…" at bounding box center [315, 130] width 205 height 162
click at [246, 139] on textarea "Bonjour [GUEST:FIRST_NAME], Nous vous remercions pour votre réservation à Balth…" at bounding box center [315, 130] width 205 height 162
click at [255, 142] on textarea "Bonjour [GUEST:FIRST_NAME], Nous vous remercions pour votre réservation à Balth…" at bounding box center [315, 130] width 205 height 162
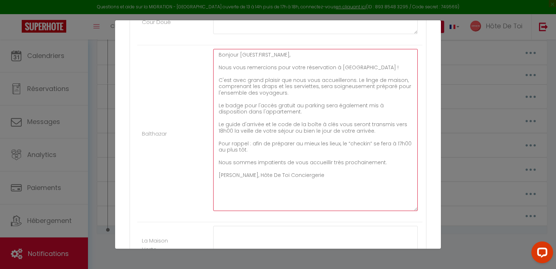
click at [255, 142] on textarea "Bonjour [GUEST:FIRST_NAME], Nous vous remercions pour votre réservation à Balth…" at bounding box center [315, 130] width 205 height 162
click at [251, 138] on textarea "Bonjour [GUEST:FIRST_NAME], Nous vous remercions pour votre réservation à Balth…" at bounding box center [315, 130] width 205 height 162
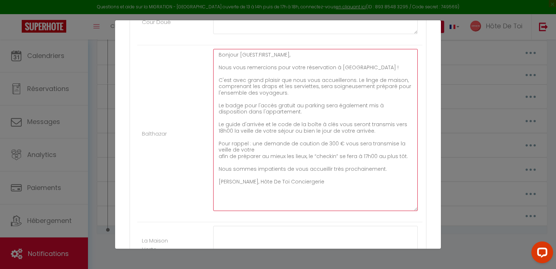
click at [258, 146] on textarea "Bonjour [GUEST:FIRST_NAME], Nous vous remercions pour votre réservation à Balth…" at bounding box center [315, 130] width 205 height 162
click at [341, 141] on textarea "Bonjour [GUEST:FIRST_NAME], Nous vous remercions pour votre réservation à Balth…" at bounding box center [315, 130] width 205 height 162
click at [257, 147] on textarea "Bonjour [GUEST:FIRST_NAME], Nous vous remercions pour votre réservation à Balth…" at bounding box center [315, 130] width 205 height 162
click at [369, 139] on textarea "Bonjour [GUEST:FIRST_NAME], Nous vous remercions pour votre réservation à Balth…" at bounding box center [315, 130] width 205 height 162
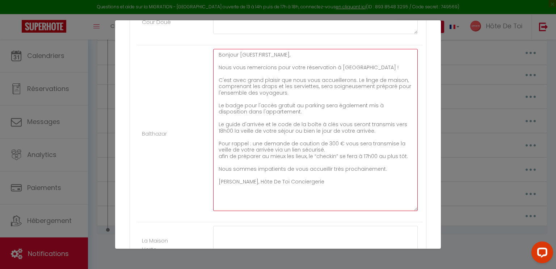
click at [369, 139] on textarea "Bonjour [GUEST:FIRST_NAME], Nous vous remercions pour votre réservation à Balth…" at bounding box center [315, 130] width 205 height 162
click at [408, 141] on textarea "Bonjour [GUEST:FIRST_NAME], Nous vous remercions pour votre réservation à Balth…" at bounding box center [315, 130] width 205 height 162
click at [310, 146] on textarea "Bonjour [GUEST:FIRST_NAME], Nous vous remercions pour votre réservation à Balth…" at bounding box center [315, 130] width 205 height 162
click at [309, 145] on textarea "Bonjour [GUEST:FIRST_NAME], Nous vous remercions pour votre réservation à Balth…" at bounding box center [315, 130] width 205 height 162
click at [219, 151] on textarea "Bonjour [GUEST:FIRST_NAME], Nous vous remercions pour votre réservation à Balth…" at bounding box center [315, 130] width 205 height 162
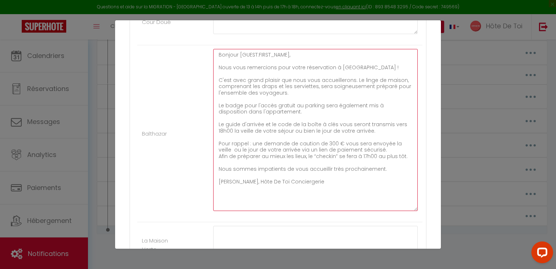
click at [403, 153] on textarea "Bonjour [GUEST:FIRST_NAME], Nous vous remercions pour votre réservation à Balth…" at bounding box center [315, 130] width 205 height 162
drag, startPoint x: 324, startPoint y: 163, endPoint x: 213, endPoint y: 122, distance: 118.7
click at [213, 122] on textarea "Bonjour [GUEST:FIRST_NAME], Nous vous remercions pour votre réservation à Balth…" at bounding box center [315, 130] width 205 height 162
drag, startPoint x: 234, startPoint y: 142, endPoint x: 232, endPoint y: 139, distance: 3.8
click at [235, 142] on textarea "Bonjour [GUEST:FIRST_NAME], Nous vous remercions pour votre réservation à Balth…" at bounding box center [315, 130] width 205 height 162
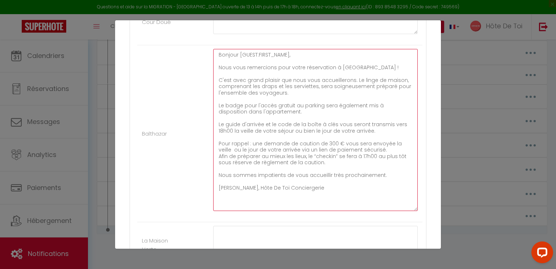
click at [217, 124] on textarea "Bonjour [GUEST:FIRST_NAME], Nous vous remercions pour votre réservation à Balth…" at bounding box center [315, 130] width 205 height 162
click at [218, 122] on textarea "Bonjour [GUEST:FIRST_NAME], Nous vous remercions pour votre réservation à Balth…" at bounding box center [315, 130] width 205 height 162
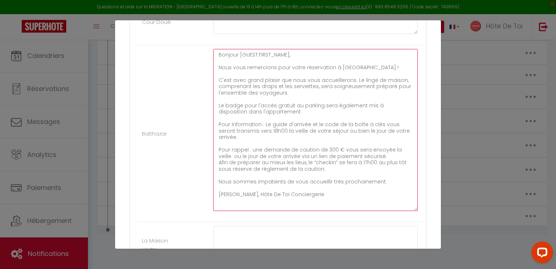
drag, startPoint x: 250, startPoint y: 147, endPoint x: 215, endPoint y: 147, distance: 34.0
click at [215, 147] on textarea "Bonjour [GUEST:FIRST_NAME], Nous vous remercions pour votre réservation à Balth…" at bounding box center [315, 130] width 205 height 162
drag, startPoint x: 217, startPoint y: 147, endPoint x: 257, endPoint y: 152, distance: 40.2
click at [257, 152] on textarea "Bonjour [GUEST:FIRST_NAME], Nous vous remercions pour votre réservation à Balth…" at bounding box center [315, 130] width 205 height 162
drag, startPoint x: 344, startPoint y: 154, endPoint x: 208, endPoint y: 149, distance: 136.6
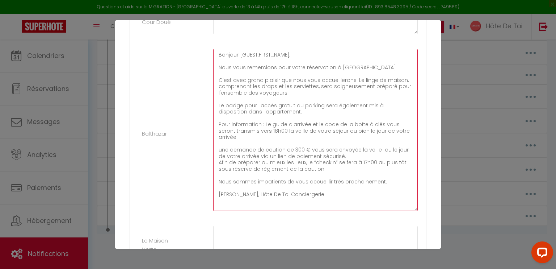
click at [209, 149] on div "Bonjour [GUEST:FIRST_NAME], Nous vous remercions pour votre réservation à Balth…" at bounding box center [316, 133] width 214 height 169
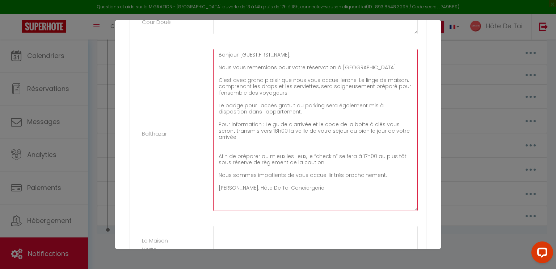
click at [262, 121] on textarea "Bonjour [GUEST:FIRST_NAME], Nous vous remercions pour votre réservation à Balth…" at bounding box center [315, 130] width 205 height 162
paste textarea "une demande de caution de 300 € vous sera envoyée la veille ou le jour de votre…"
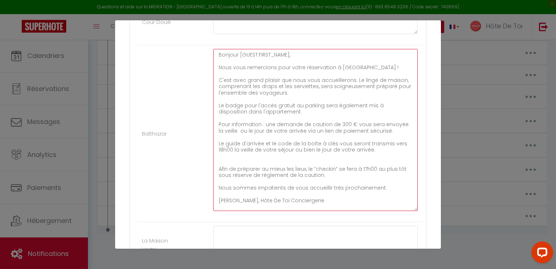
click at [266, 123] on textarea "Bonjour [GUEST:FIRST_NAME], Nous vous remercions pour votre réservation à Balth…" at bounding box center [315, 130] width 205 height 162
click at [349, 144] on textarea "Bonjour [GUEST:FIRST_NAME], Nous vous remercions pour votre réservation à Balth…" at bounding box center [315, 130] width 205 height 162
click at [356, 141] on textarea "Bonjour [GUEST:FIRST_NAME], Nous vous remercions pour votre réservation à Balth…" at bounding box center [315, 130] width 205 height 162
click at [362, 139] on textarea "Bonjour [GUEST:FIRST_NAME], Nous vous remercions pour votre réservation à Balth…" at bounding box center [315, 130] width 205 height 162
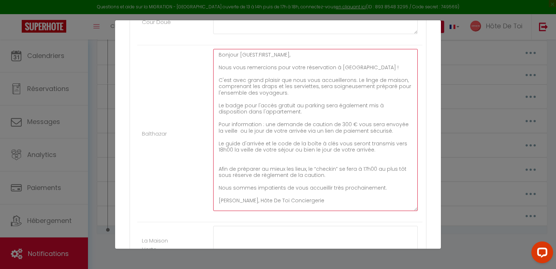
click at [395, 143] on textarea "Bonjour [GUEST:FIRST_NAME], Nous vous remercions pour votre réservation à Balth…" at bounding box center [315, 130] width 205 height 162
click at [397, 137] on textarea "Bonjour [GUEST:FIRST_NAME], Nous vous remercions pour votre réservation à Balth…" at bounding box center [315, 130] width 205 height 162
click at [396, 140] on textarea "Bonjour [GUEST:FIRST_NAME], Nous vous remercions pour votre réservation à Balth…" at bounding box center [315, 130] width 205 height 162
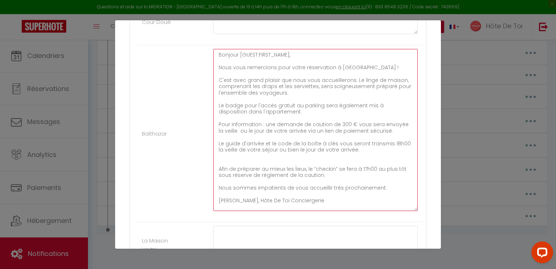
click at [396, 140] on textarea "Bonjour [GUEST:FIRST_NAME], Nous vous remercions pour votre réservation à Balth…" at bounding box center [315, 130] width 205 height 162
click at [397, 140] on textarea "Bonjour [GUEST:FIRST_NAME], Nous vous remercions pour votre réservation à Balth…" at bounding box center [315, 130] width 205 height 162
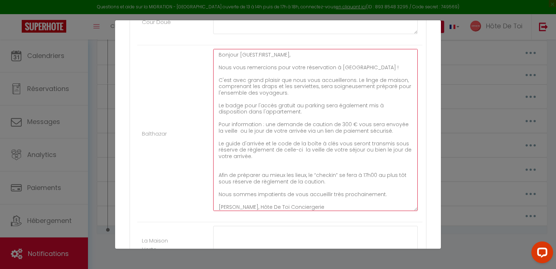
click at [301, 153] on textarea "Bonjour [GUEST:FIRST_NAME], Nous vous remercions pour votre réservation à Balth…" at bounding box center [315, 130] width 205 height 162
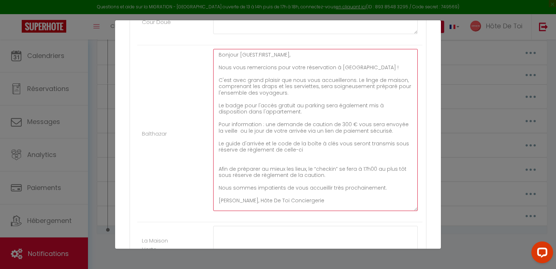
click at [277, 157] on textarea "Bonjour [GUEST:FIRST_NAME], Nous vous remercions pour votre réservation à Balth…" at bounding box center [315, 130] width 205 height 162
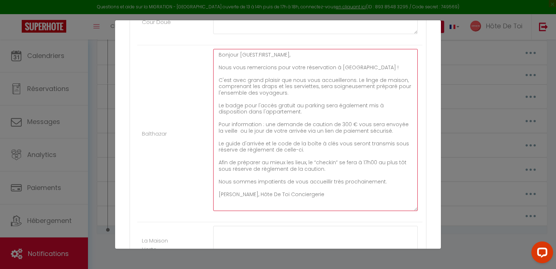
click at [219, 142] on textarea "Bonjour [GUEST:FIRST_NAME], Nous vous remercions pour votre réservation à Balth…" at bounding box center [315, 130] width 205 height 162
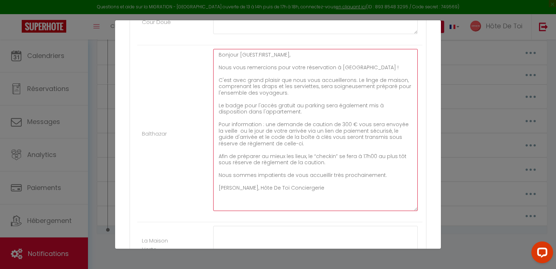
click at [368, 162] on textarea "Bonjour [GUEST:FIRST_NAME], Nous vous remercions pour votre réservation à Balth…" at bounding box center [315, 130] width 205 height 162
click at [282, 141] on textarea "Bonjour [GUEST:FIRST_NAME], Nous vous remercions pour votre réservation à Balth…" at bounding box center [315, 130] width 205 height 162
paste textarea "La caution sera intégralement restituée après votre départ, déduction faite uni…"
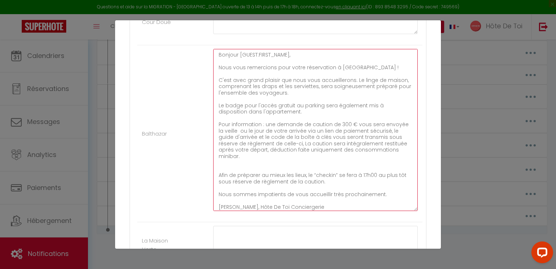
click at [305, 142] on textarea "Bonjour [GUEST:FIRST_NAME], Nous vous remercions pour votre réservation à Balth…" at bounding box center [315, 130] width 205 height 162
click at [317, 146] on textarea "Bonjour [GUEST:FIRST_NAME], Nous vous remercions pour votre réservation à Balth…" at bounding box center [315, 130] width 205 height 162
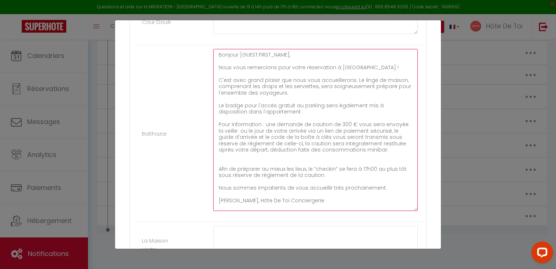
click at [356, 150] on textarea "Bonjour [GUEST:FIRST_NAME], Nous vous remercions pour votre réservation à Balth…" at bounding box center [315, 130] width 205 height 162
click at [234, 130] on textarea "Bonjour [GUEST:FIRST_NAME], Nous vous remercions pour votre réservation à Balth…" at bounding box center [315, 130] width 205 height 162
click at [218, 162] on textarea "Bonjour [GUEST:FIRST_NAME], Nous vous remercions pour votre réservation à Balth…" at bounding box center [315, 130] width 205 height 162
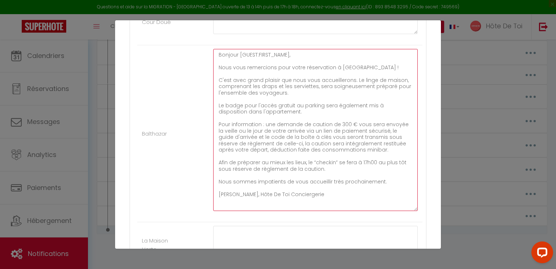
click at [316, 146] on textarea "Bonjour [GUEST:FIRST_NAME], Nous vous remercions pour votre réservation à Balth…" at bounding box center [315, 130] width 205 height 162
paste textarea ". Le guide d’arrivée ainsi que le code de la boîte à clés vous seront transmis …"
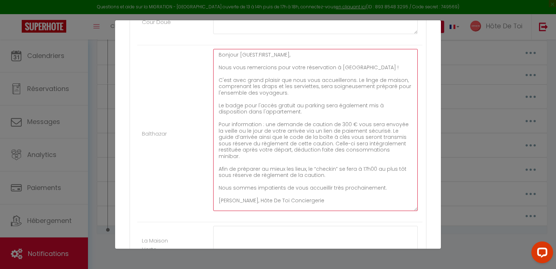
click at [312, 187] on textarea "Bonjour [GUEST:FIRST_NAME], Nous vous remercions pour votre réservation à Balth…" at bounding box center [315, 130] width 205 height 162
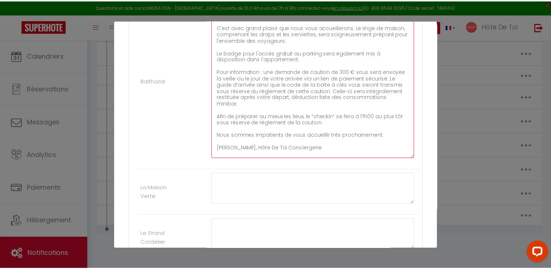
scroll to position [859, 0]
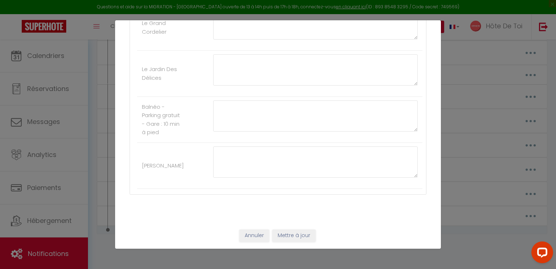
type textarea "Bonjour [GUEST:FIRST_NAME], Nous vous remercions pour votre réservation à Balth…"
click at [293, 232] on button "Mettre à jour" at bounding box center [293, 235] width 43 height 12
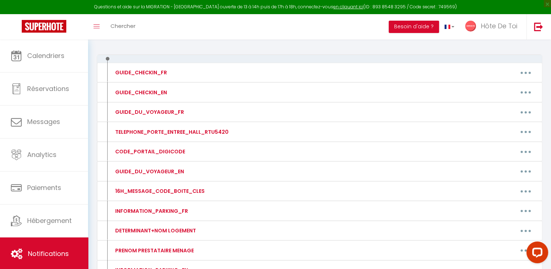
scroll to position [0, 0]
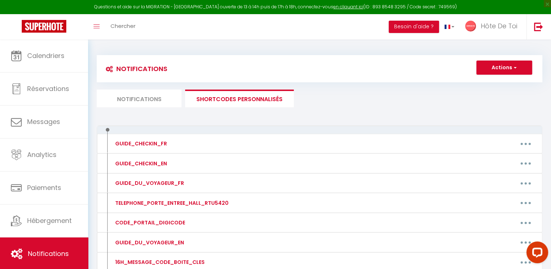
click at [159, 99] on li "Notifications" at bounding box center [139, 98] width 85 height 18
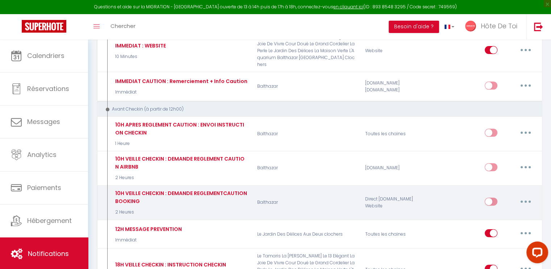
scroll to position [181, 0]
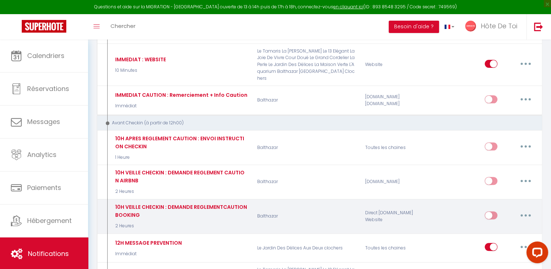
click at [524, 214] on icon "button" at bounding box center [525, 215] width 2 height 2
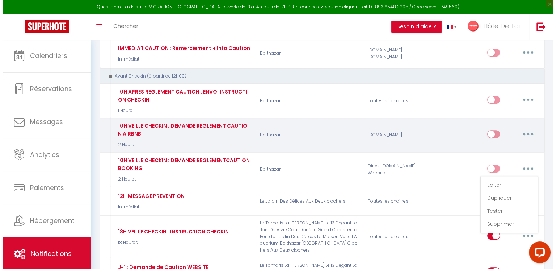
scroll to position [241, 0]
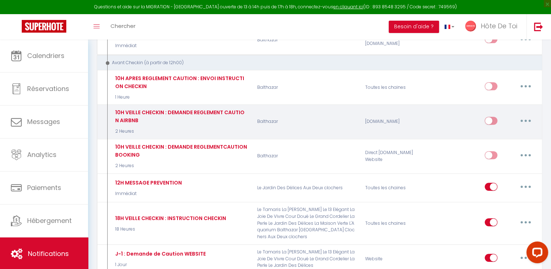
click at [525, 120] on icon "button" at bounding box center [525, 121] width 2 height 2
click at [498, 131] on link "Editer" at bounding box center [507, 137] width 54 height 12
type input "10H VEILLE CHECKIN : DEMANDE REGLEMENT CAUTION AIRBNB"
select select "2 Heures"
select select
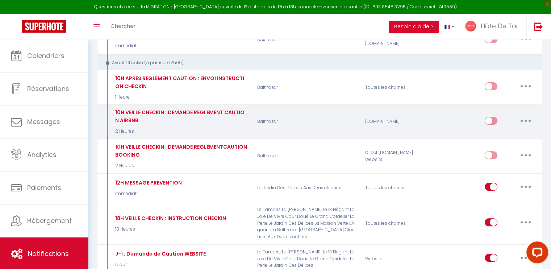
checkbox input "true"
checkbox input "false"
radio input "true"
type input "Demande de caution pour votre séjour à [GEOGRAPHIC_DATA] du [CHECKING:DD-MM-YYY…"
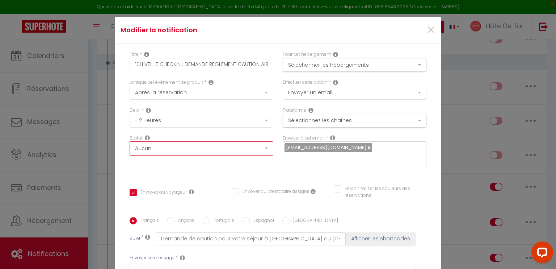
click at [172, 147] on select "Aucun Si la réservation est payée Si réservation non payée Si la caution a été …" at bounding box center [202, 148] width 144 height 14
select select "if_deposit_not_paid"
click at [130, 142] on select "Aucun Si la réservation est payée Si réservation non payée Si la caution a été …" at bounding box center [202, 148] width 144 height 14
checkbox input "true"
checkbox input "false"
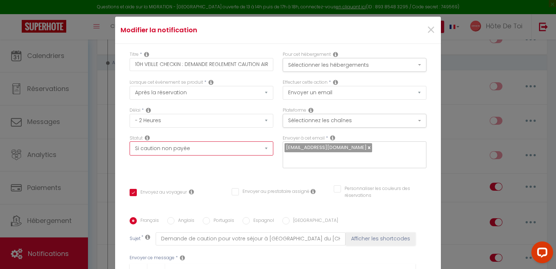
checkbox input "false"
click at [238, 136] on div "Statut Aucun Si la réservation est payée Si réservation non payée Si la caution…" at bounding box center [202, 145] width 144 height 21
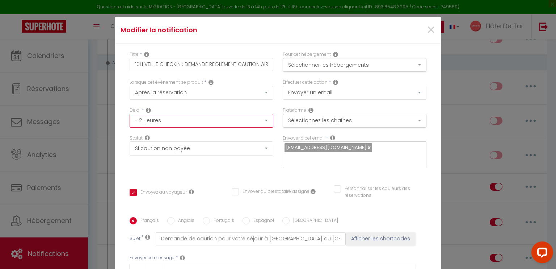
click at [252, 119] on select "Immédiat - 10 Minutes - 1 Heure - 2 Heures - 3 Heures - 4 Heures - 5 Heures - 6…" at bounding box center [202, 121] width 144 height 14
select select "5 Heures"
click at [130, 114] on select "Immédiat - 10 Minutes - 1 Heure - 2 Heures - 3 Heures - 4 Heures - 5 Heures - 6…" at bounding box center [202, 121] width 144 height 14
checkbox input "true"
checkbox input "false"
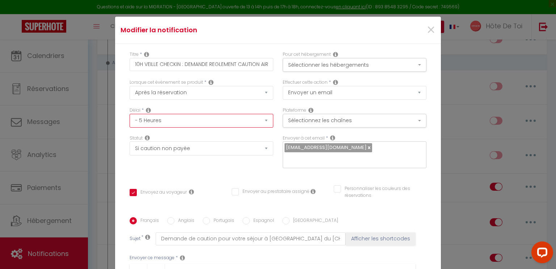
checkbox input "false"
click at [218, 137] on div "Statut Aucun Si la réservation est payée Si réservation non payée Si la caution…" at bounding box center [202, 145] width 144 height 21
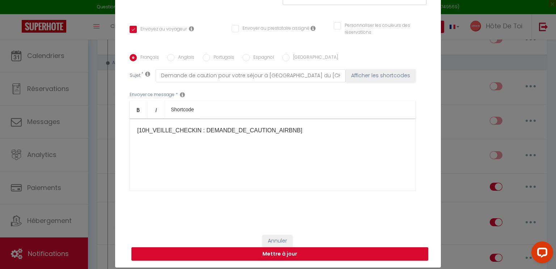
scroll to position [33, 0]
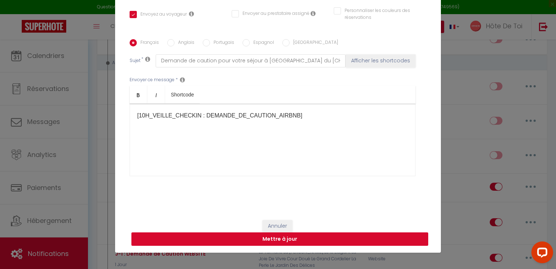
click at [278, 242] on button "Mettre à jour" at bounding box center [279, 239] width 297 height 14
checkbox input "true"
checkbox input "false"
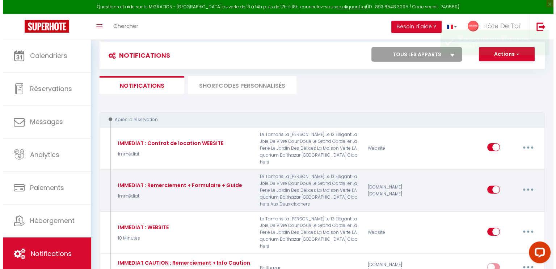
scroll to position [0, 0]
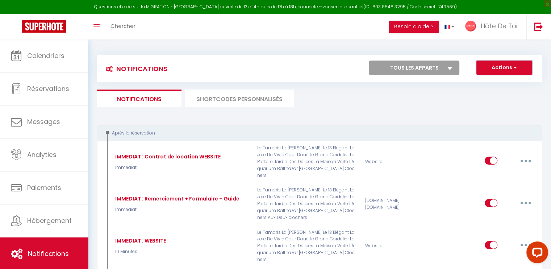
click at [508, 71] on button "Actions" at bounding box center [504, 67] width 56 height 14
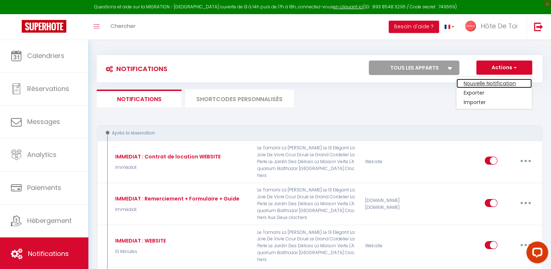
click at [478, 82] on link "Nouvelle Notification" at bounding box center [493, 83] width 75 height 9
select select "Immédiat"
select select
checkbox input "false"
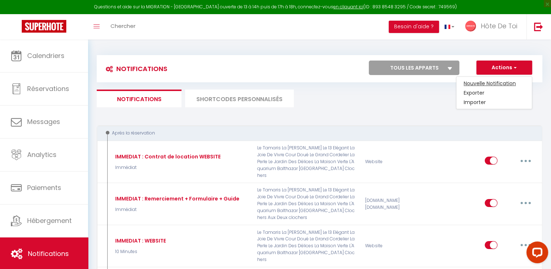
radio input "true"
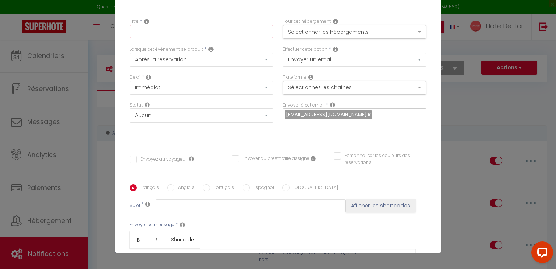
click at [179, 25] on input "text" at bounding box center [202, 31] width 144 height 13
click at [131, 32] on input "NOTIFICATION" at bounding box center [202, 31] width 144 height 13
click at [227, 34] on input "JOUR J : NOTIFICATION" at bounding box center [202, 31] width 144 height 13
click at [177, 33] on input "JOUR J : NOTIFICATION VERIFICATION CAUTION" at bounding box center [202, 31] width 144 height 13
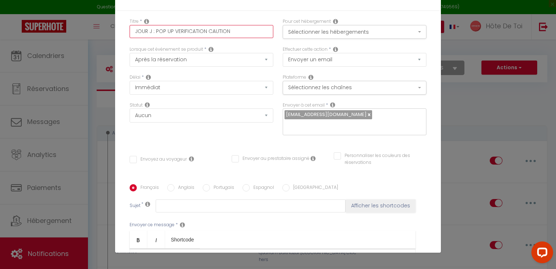
click at [194, 34] on input "JOUR J : POP UP VERIFICATION CAUTION" at bounding box center [202, 31] width 144 height 13
click at [223, 27] on input "JOUR J : POP UP VERIFICATION CAUTION" at bounding box center [202, 31] width 144 height 13
click at [236, 31] on input "JOUR J : POP UP VERIFICATION CAUTION" at bounding box center [202, 31] width 144 height 13
type input "JOUR J : POP UP VERIFICATION CAUTION"
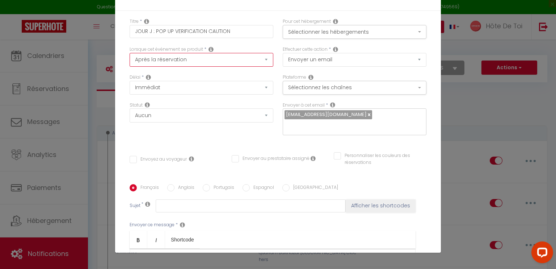
click at [250, 59] on select "Après la réservation Avant Checkin (à partir de 12h00) Après Checkin (à partir …" at bounding box center [202, 60] width 144 height 14
select select "2"
click at [130, 53] on select "Après la réservation Avant Checkin (à partir de 12h00) Après Checkin (à partir …" at bounding box center [202, 60] width 144 height 14
checkbox input "false"
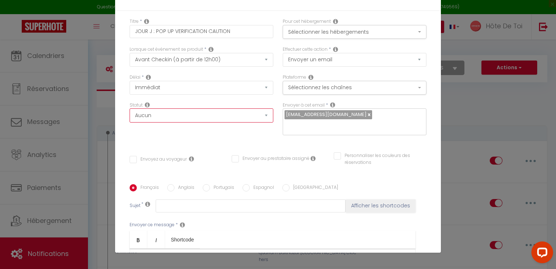
drag, startPoint x: 217, startPoint y: 122, endPoint x: 219, endPoint y: 113, distance: 9.9
click at [217, 122] on select "Aucun Si la réservation est payée Si réservation non payée Si la caution a été …" at bounding box center [202, 115] width 144 height 14
select select "if_deposit_not_paid"
click at [130, 109] on select "Aucun Si la réservation est payée Si réservation non payée Si la caution a été …" at bounding box center [202, 115] width 144 height 14
click at [345, 83] on button "Sélectionnez les chaînes" at bounding box center [355, 88] width 144 height 14
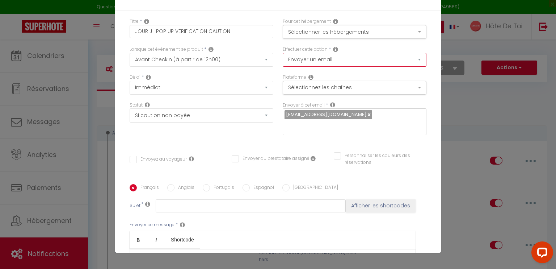
click at [328, 59] on select "Envoyer un email Envoyer un SMS Envoyer une notification push" at bounding box center [355, 60] width 144 height 14
select select "notification"
click at [283, 53] on select "Envoyer un email Envoyer un SMS Envoyer une notification push" at bounding box center [355, 60] width 144 height 14
checkbox input "false"
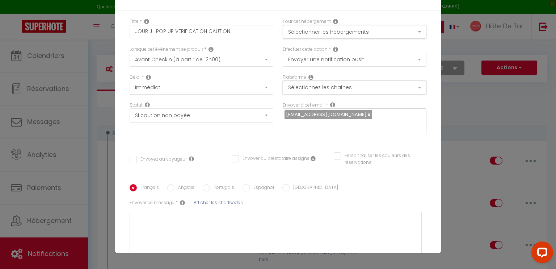
click at [340, 88] on button "Sélectionnez les chaînes" at bounding box center [355, 88] width 144 height 14
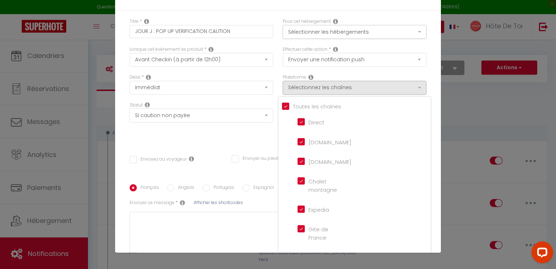
click at [271, 70] on div "Lorsque cet événement se produit * Après la réservation Avant Checkin (à partir…" at bounding box center [201, 60] width 153 height 28
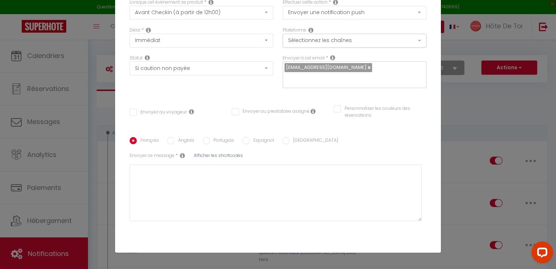
scroll to position [60, 0]
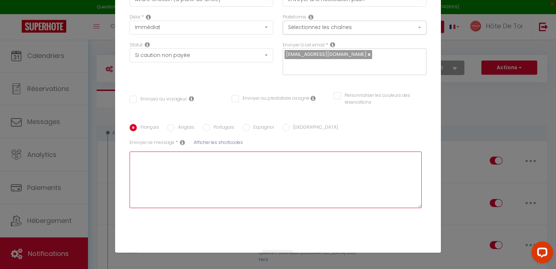
click at [185, 171] on textarea at bounding box center [276, 179] width 292 height 56
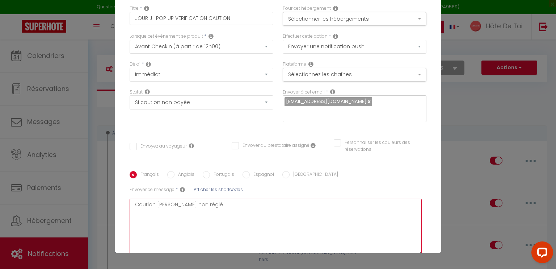
scroll to position [0, 0]
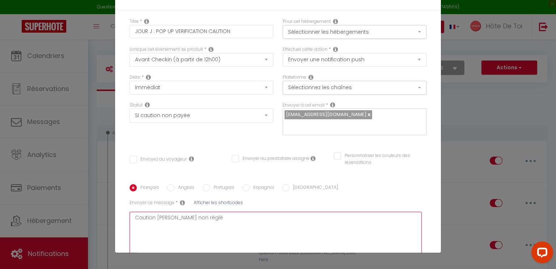
type textarea "Caution Balthazar non réglé"
click at [335, 154] on input "Personnaliser les couleurs des réservations" at bounding box center [376, 155] width 84 height 7
checkbox input "true"
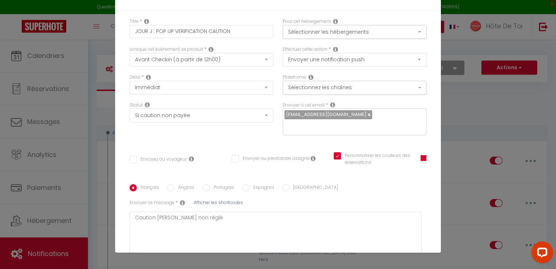
click at [421, 160] on span at bounding box center [424, 158] width 6 height 6
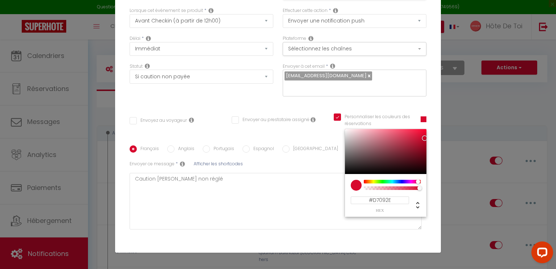
scroll to position [60, 0]
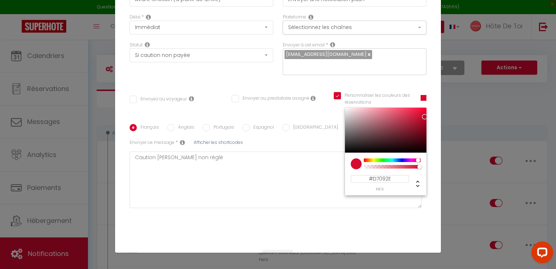
checkbox input "false"
type input "#D7C909"
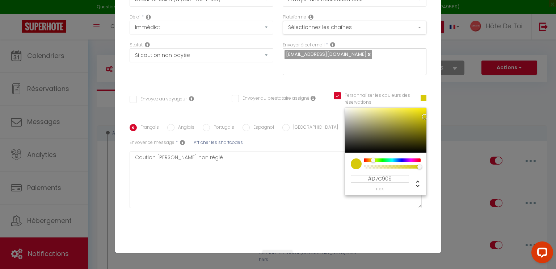
click at [365, 160] on div at bounding box center [392, 160] width 55 height 4
checkbox input "false"
type input "#E3D409"
checkbox input "false"
type input "#EBDC0C"
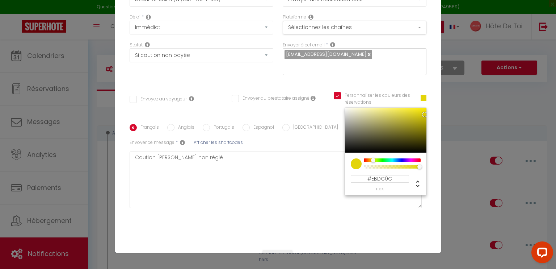
checkbox input "false"
type input "#F3E40C"
checkbox input "false"
type input "#F5E60C"
checkbox input "false"
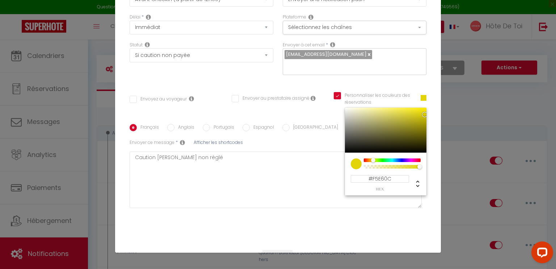
type input "#F7E80C"
checkbox input "false"
type input "#FEEE0D"
checkbox input "false"
type input "#FFEF0D"
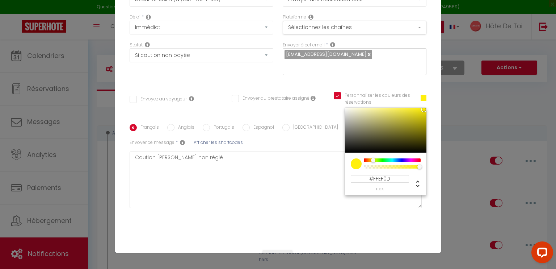
checkbox input "false"
type input "#FFEF0C"
checkbox input "false"
type input "#FFEF0A"
checkbox input "false"
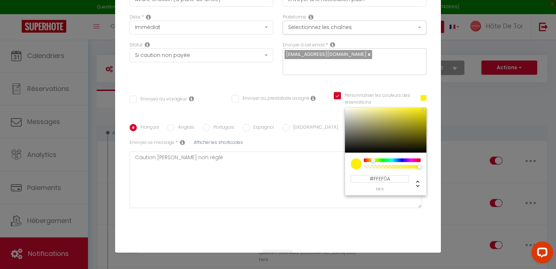
type input "#FFEF09"
checkbox input "false"
type input "#FFEF04"
checkbox input "false"
type input "#FFEF01"
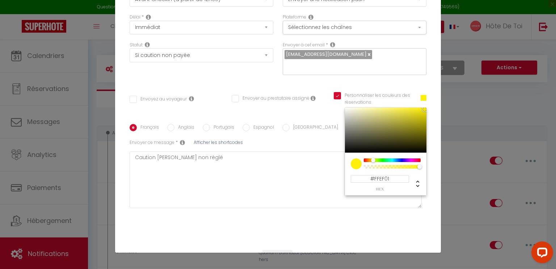
checkbox input "false"
type input "#FFEF00"
drag, startPoint x: 416, startPoint y: 116, endPoint x: 419, endPoint y: 104, distance: 11.6
click at [419, 104] on div "Personnaliser les couleurs des réservations #FFEF00 #FFEF00 hex 255 r 239 g 0 b…" at bounding box center [380, 102] width 102 height 21
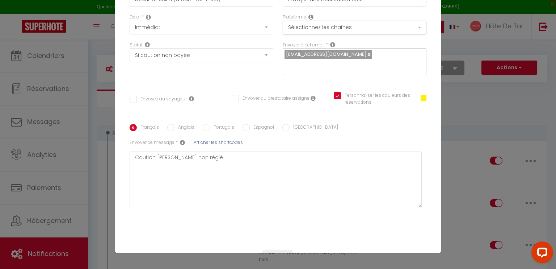
click at [421, 99] on span at bounding box center [424, 98] width 6 height 6
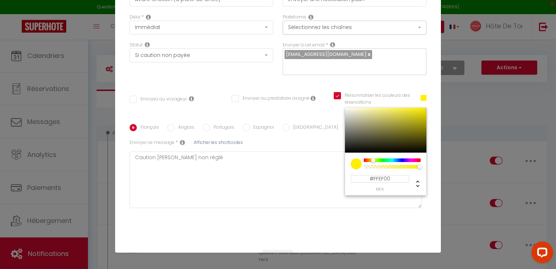
click at [410, 88] on div "Titre * JOUR J : POP UP VERIFICATION CAUTION Pour cet hébergement Sélectionner …" at bounding box center [278, 97] width 326 height 292
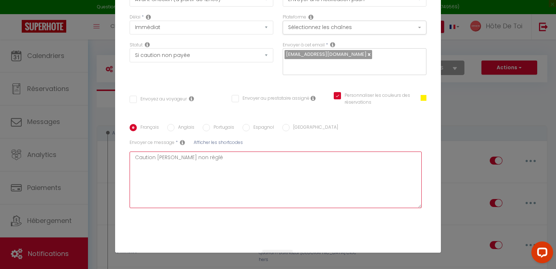
click at [225, 156] on textarea "Caution Balthazar non réglé" at bounding box center [276, 179] width 292 height 56
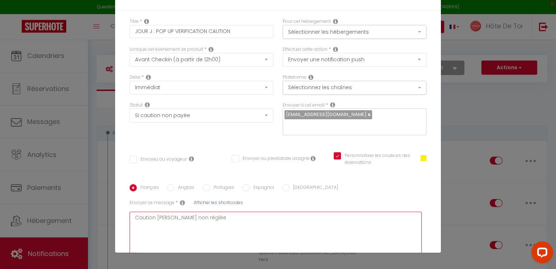
type textarea "Caution Balthazar non réglée"
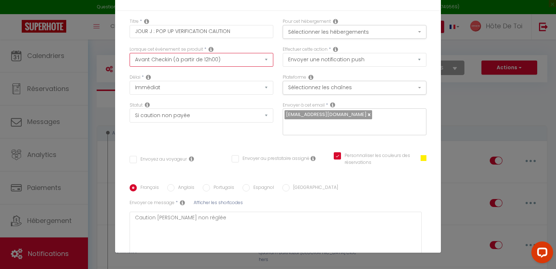
click at [164, 60] on select "Après la réservation Avant Checkin (à partir de 12h00) Après Checkin (à partir …" at bounding box center [202, 60] width 144 height 14
click at [121, 56] on div "Titre * JOUR J : POP UP VERIFICATION CAUTION Pour cet hébergement Sélectionner …" at bounding box center [278, 157] width 326 height 292
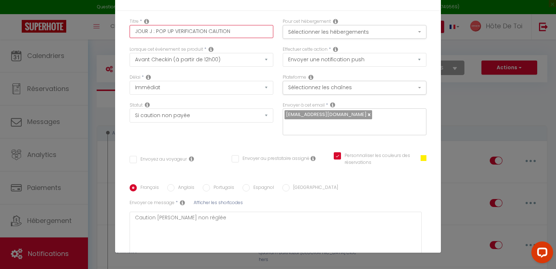
click at [233, 33] on input "JOUR J : POP UP VERIFICATION CAUTION" at bounding box center [202, 31] width 144 height 13
click at [198, 33] on input "JOUR J : POP UP VERIFICATION CAUTION" at bounding box center [202, 31] width 144 height 13
click at [204, 35] on input "JOUR J : POP UP CAUTION" at bounding box center [202, 31] width 144 height 13
type input "JOUR J : POP UP CAUTION NON REGLEE"
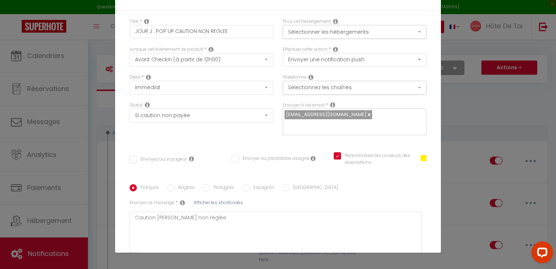
click at [231, 16] on div "Titre * JOUR J : POP UP CAUTION NON REGLEE Pour cet hébergement Sélectionner le…" at bounding box center [278, 157] width 326 height 292
click at [327, 32] on button "Sélectionner les hébergements" at bounding box center [355, 32] width 144 height 14
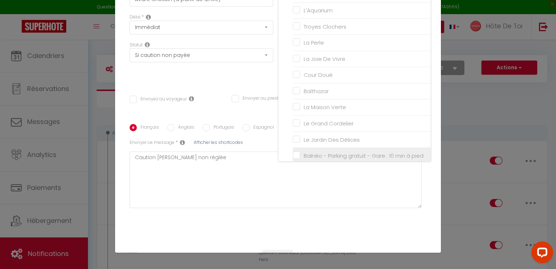
scroll to position [55, 0]
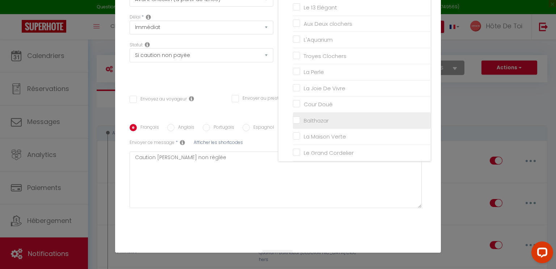
click at [293, 117] on input "Balthazar" at bounding box center [362, 120] width 138 height 7
checkbox input "true"
checkbox input "false"
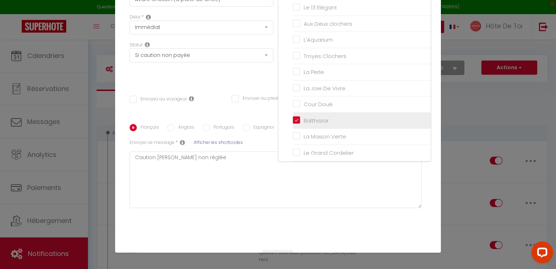
checkbox input "false"
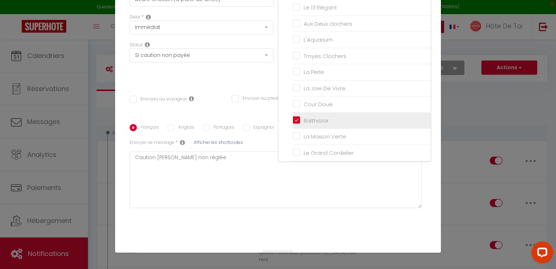
checkbox input "false"
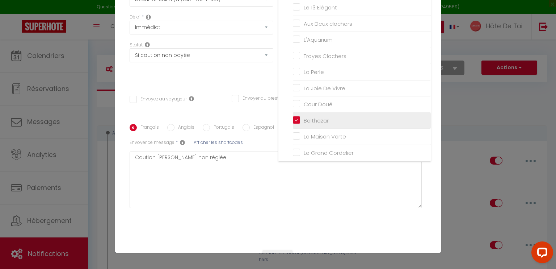
checkbox input "false"
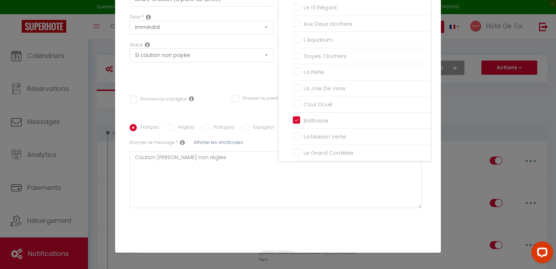
click at [262, 80] on div "Statut Aucun Si la réservation est payée Si réservation non payée Si la caution…" at bounding box center [201, 62] width 153 height 41
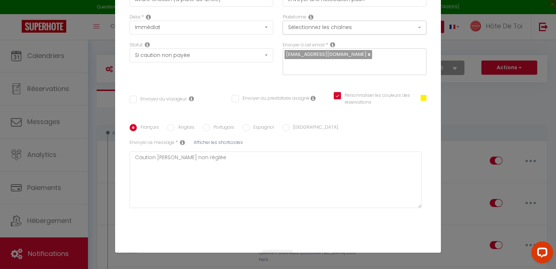
scroll to position [0, 0]
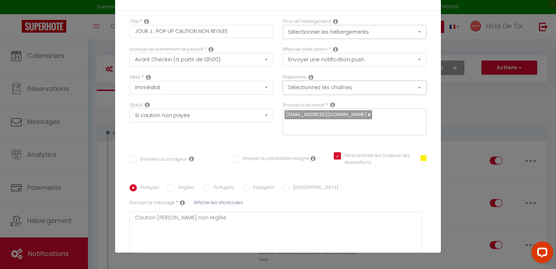
click at [309, 87] on button "Sélectionnez les chaînes" at bounding box center [355, 88] width 144 height 14
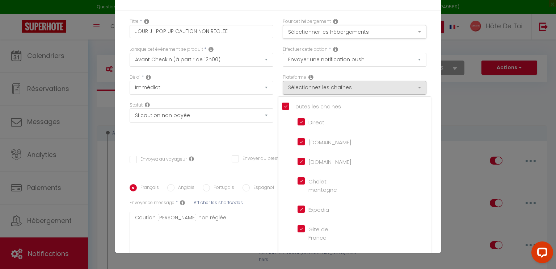
click at [268, 74] on div "Délai * Immédiat - 10 Minutes - 1 Heure - 2 Heures - 3 Heures - 4 Heures - 5 He…" at bounding box center [201, 88] width 153 height 28
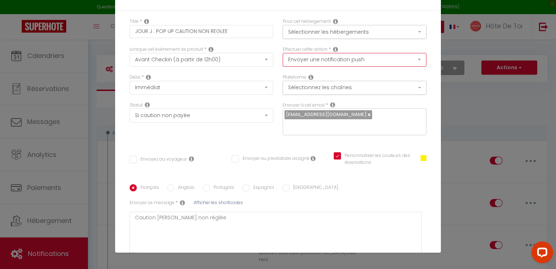
click at [320, 62] on select "Envoyer un email Envoyer un SMS Envoyer une notification push" at bounding box center [355, 60] width 144 height 14
click at [283, 53] on select "Envoyer un email Envoyer un SMS Envoyer une notification push" at bounding box center [355, 60] width 144 height 14
click at [278, 71] on div "Effectuer cette action * Envoyer un email Envoyer un SMS Envoyer une notificati…" at bounding box center [354, 60] width 153 height 28
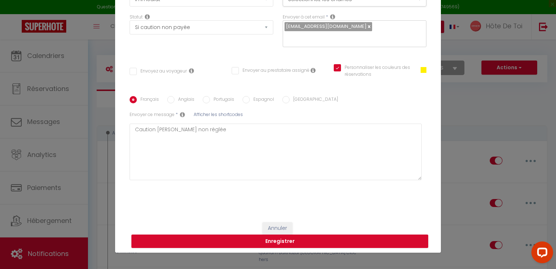
scroll to position [91, 0]
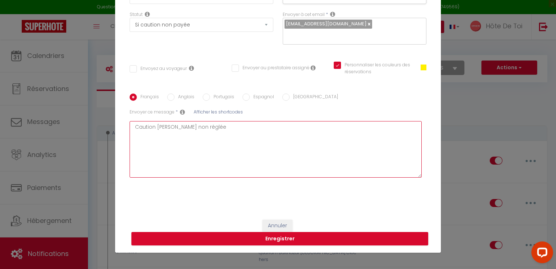
click at [165, 123] on textarea "Caution Balthazar non réglée" at bounding box center [276, 149] width 292 height 56
click at [171, 127] on textarea "Caution Balthazar non réglée" at bounding box center [276, 149] width 292 height 56
click at [188, 130] on textarea "Caution Balthazar non réglée" at bounding box center [276, 149] width 292 height 56
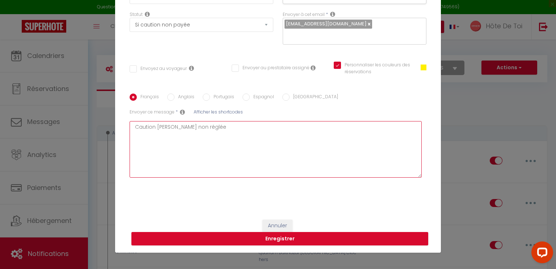
click at [188, 129] on textarea "Caution Balthazar non réglée" at bounding box center [276, 149] width 292 height 56
click at [237, 162] on textarea "Caution Balthazar non réglée" at bounding box center [276, 149] width 292 height 56
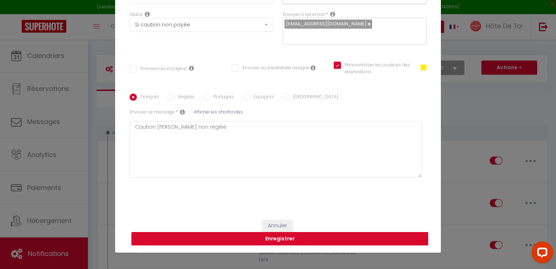
click at [278, 240] on button "Enregistrer" at bounding box center [279, 239] width 297 height 14
checkbox input "false"
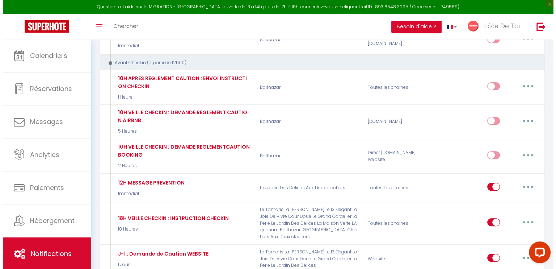
scroll to position [302, 0]
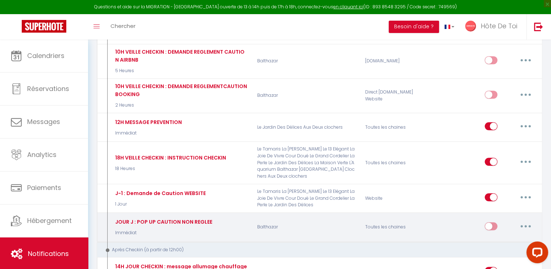
click at [521, 220] on button "button" at bounding box center [525, 226] width 20 height 12
click at [494, 236] on link "Editer" at bounding box center [507, 242] width 54 height 12
type input "JOUR J : POP UP CAUTION NON REGLEE"
select select "notification"
select select "Immédiat"
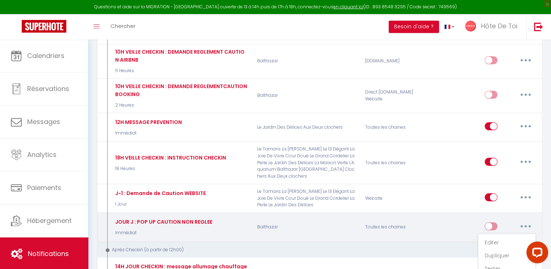
select select "if_deposit_not_paid"
checkbox input "false"
checkbox input "true"
radio input "true"
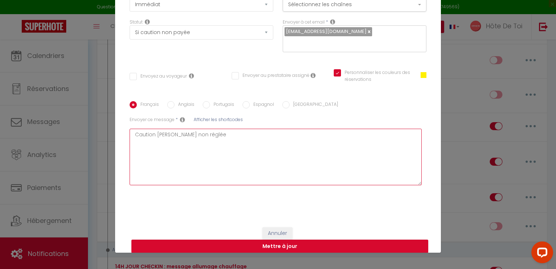
click at [197, 135] on textarea "Caution Balthazar non réglée" at bounding box center [276, 157] width 292 height 56
checkbox input "false"
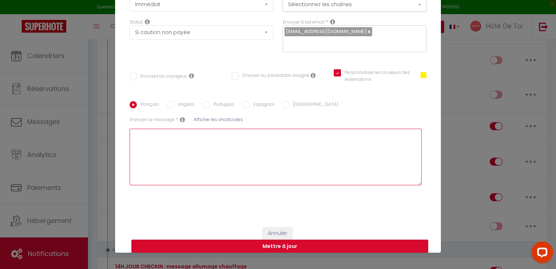
checkbox input "false"
checkbox input "true"
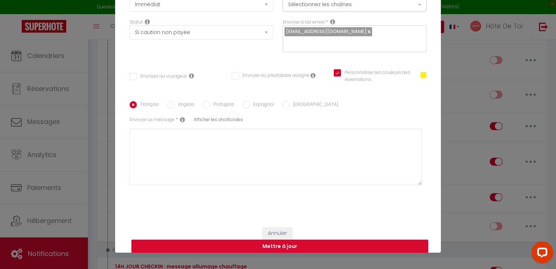
click at [220, 121] on span "Afficher les shortcodes" at bounding box center [218, 119] width 49 height 6
checkbox input "false"
checkbox input "true"
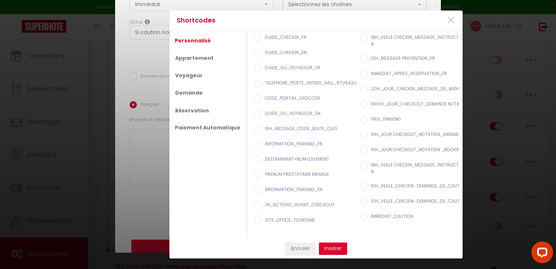
scroll to position [0, 28]
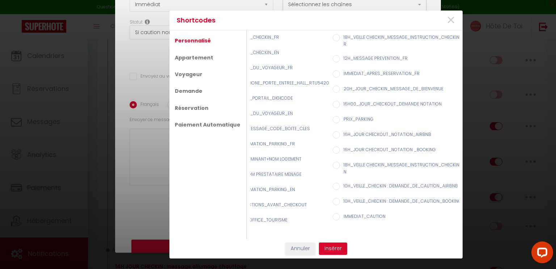
click at [191, 38] on link "Personnalisé" at bounding box center [192, 40] width 43 height 13
click at [302, 249] on button "Annuler" at bounding box center [300, 248] width 30 height 12
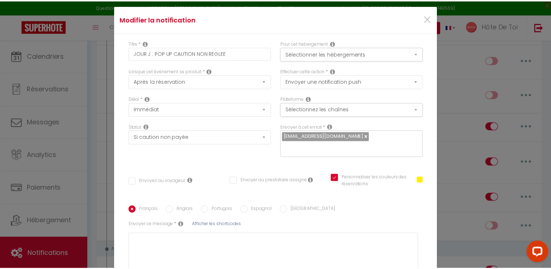
scroll to position [0, 0]
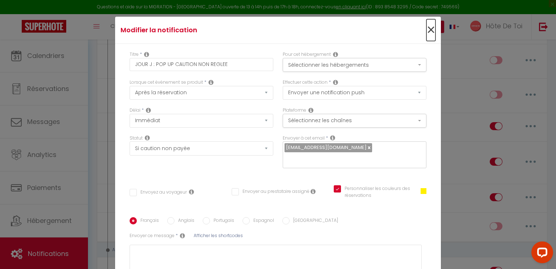
click at [427, 32] on span "×" at bounding box center [431, 30] width 9 height 22
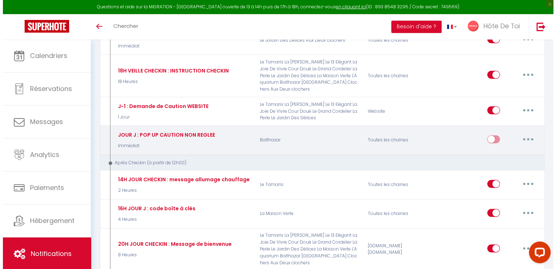
scroll to position [407, 0]
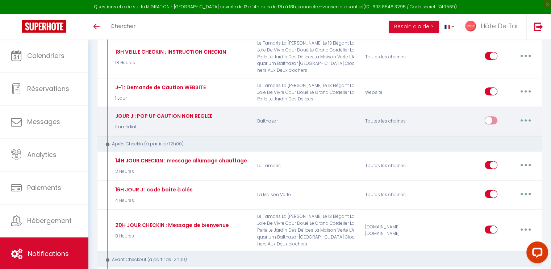
click at [528, 114] on button "button" at bounding box center [525, 120] width 20 height 12
click at [497, 130] on link "Editer" at bounding box center [507, 136] width 54 height 12
type input "JOUR J : POP UP CAUTION NON REGLEE"
select select "notification"
select select "Immédiat"
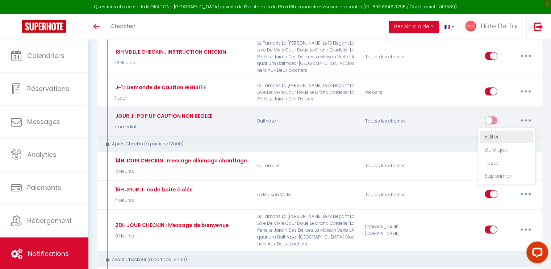
select select "if_deposit_not_paid"
checkbox input "false"
checkbox input "true"
radio input "true"
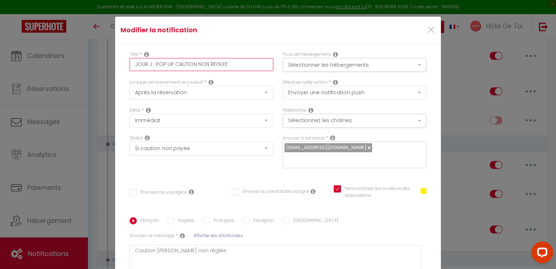
click at [166, 64] on input "JOUR J : POP UP CAUTION NON REGLEE" at bounding box center [202, 64] width 144 height 13
type input "JOUR J : POP CAUTION NON REGLEE"
checkbox input "false"
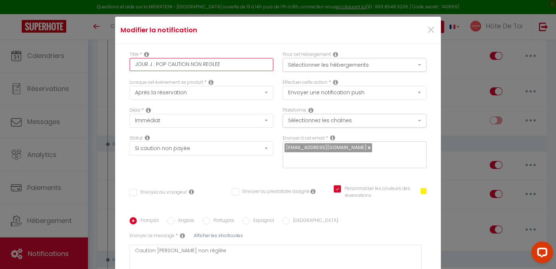
checkbox input "true"
type input "JOUR J : POPCAUTION NON REGLEE"
checkbox input "false"
checkbox input "true"
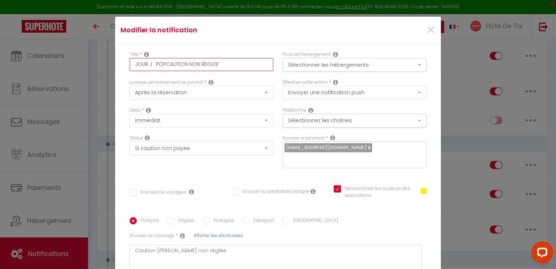
type input "JOUR J : POCAUTION NON REGLEE"
checkbox input "false"
checkbox input "true"
type input "JOUR J : PCAUTION NON REGLEE"
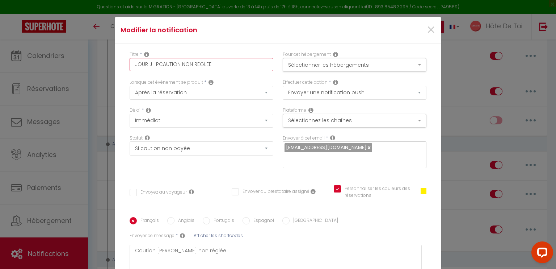
checkbox input "false"
checkbox input "true"
type input "JOUR J : CAUTION NON REGLEE"
checkbox input "false"
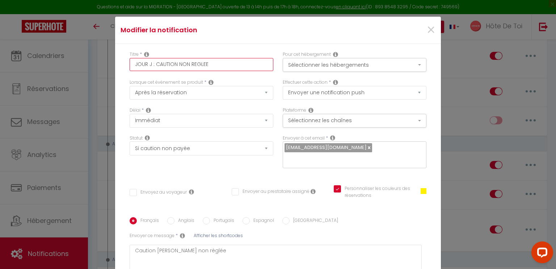
checkbox input "false"
checkbox input "true"
type input "JOUR J : NCAUTION NON REGLEE"
checkbox input "false"
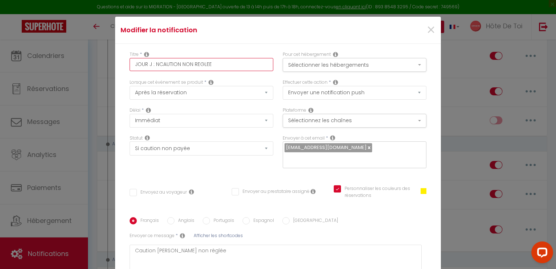
checkbox input "true"
type input "JOUR J : NOCAUTION NON REGLEE"
checkbox input "false"
checkbox input "true"
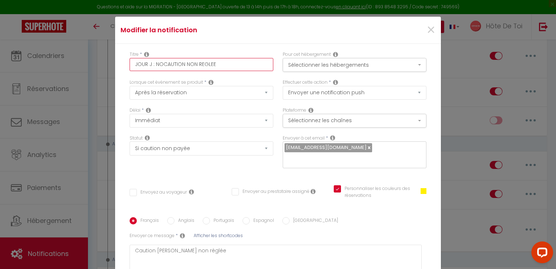
type input "JOUR J : NOTCAUTION NON REGLEE"
checkbox input "false"
checkbox input "true"
type input "JOUR J : NOTICAUTION NON REGLEE"
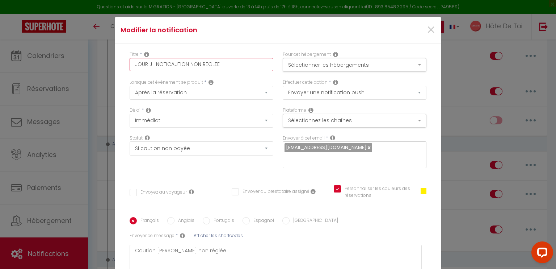
checkbox input "false"
checkbox input "true"
type input "JOUR J : NOTIFCAUTION NON REGLEE"
checkbox input "false"
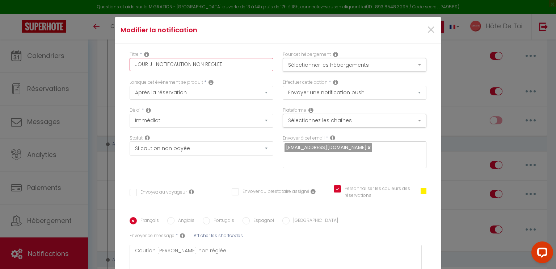
checkbox input "false"
checkbox input "true"
type input "JOUR J : NOTIFICAUTION NON REGLEE"
checkbox input "false"
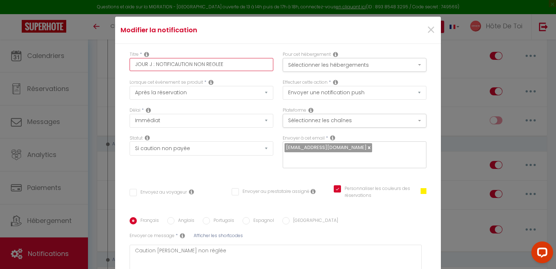
checkbox input "true"
type input "JOUR J : NOTIFICCAUTION NON REGLEE"
checkbox input "false"
checkbox input "true"
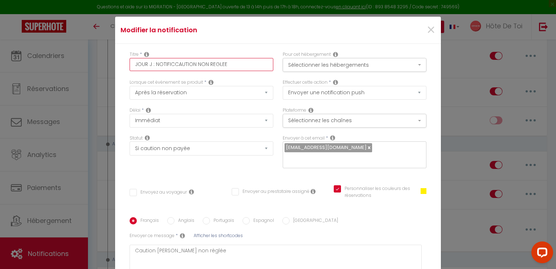
type input "JOUR J : NOTIFICACAUTION NON REGLEE"
checkbox input "false"
checkbox input "true"
type input "JOUR J : NOTIFICATCAUTION NON REGLEE"
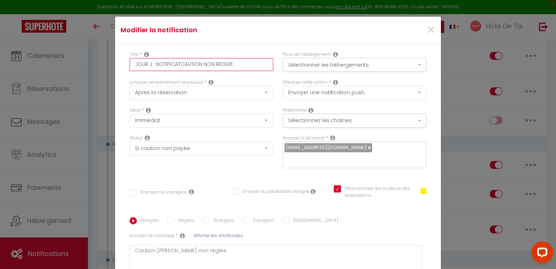
checkbox input "false"
checkbox input "true"
type input "JOUR J : NOTIFICATICAUTION NON REGLEE"
checkbox input "false"
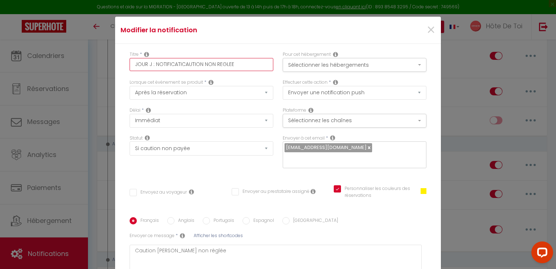
checkbox input "false"
checkbox input "true"
type input "JOUR J : NOTIFICATIOCAUTION NON REGLEE"
checkbox input "false"
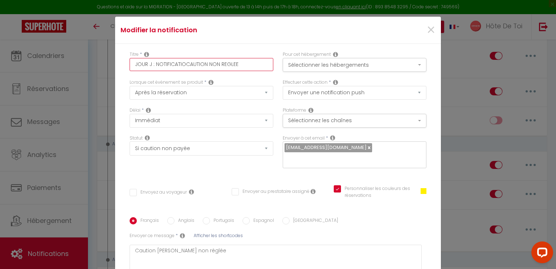
checkbox input "true"
type input "JOUR J : NOTIFICATIONCAUTION NON REGLEE"
checkbox input "false"
checkbox input "true"
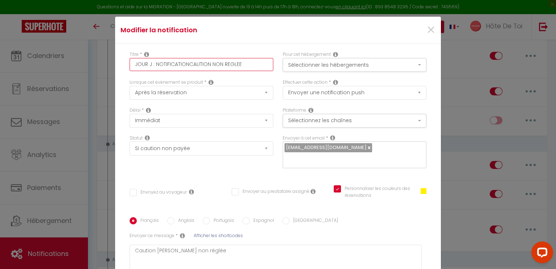
type input "JOUR J : NOTIFICATION CAUTION NON REGLEE"
checkbox input "false"
checkbox input "true"
type input "JOUR J : NOTIFICATION PCAUTION NON REGLEE"
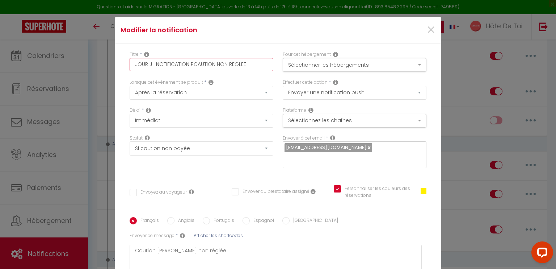
checkbox input "false"
checkbox input "true"
type input "JOUR J : NOTIFICATION CAUTION NON REGLEE"
checkbox input "false"
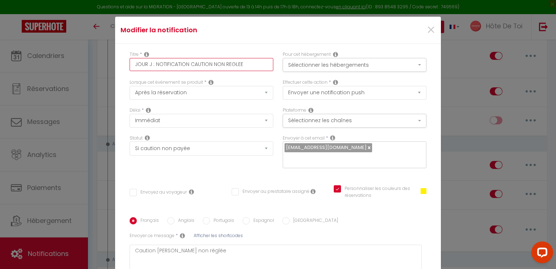
checkbox input "false"
checkbox input "true"
type input "JOUR J : NOTIFICATION PCAUTION NON REGLEE"
checkbox input "false"
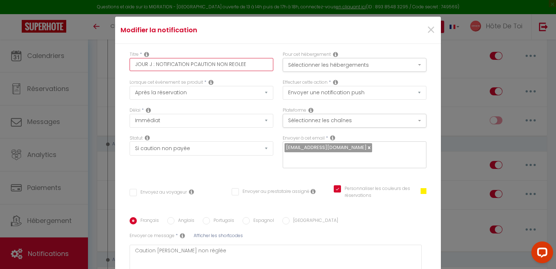
checkbox input "true"
type input "JOUR J : NOTIFICATION PUCAUTION NON REGLEE"
checkbox input "false"
checkbox input "true"
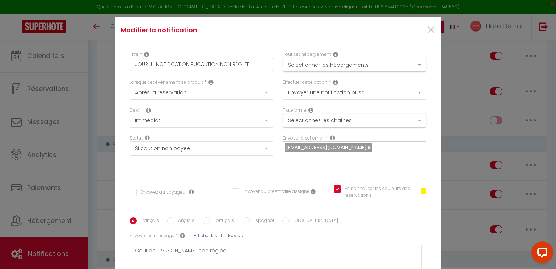
type input "JOUR J : NOTIFICATION PUSCAUTION NON REGLEE"
checkbox input "false"
checkbox input "true"
type input "JOUR J : NOTIFICATION PUSHCAUTION NON REGLEE"
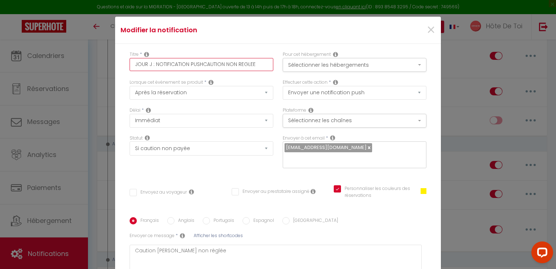
checkbox input "false"
checkbox input "true"
type input "JOUR J : NOTIFICATION PUSH CAUTION NON REGLEE"
checkbox input "false"
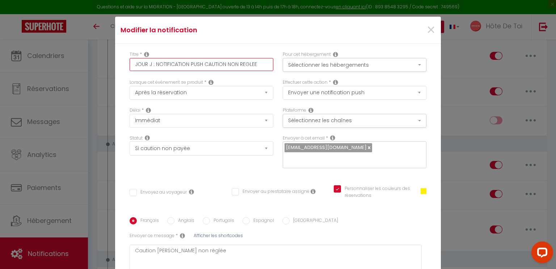
checkbox input "false"
checkbox input "true"
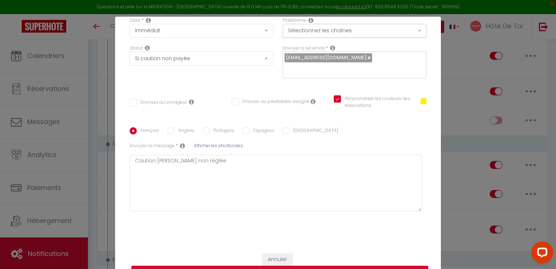
scroll to position [91, 0]
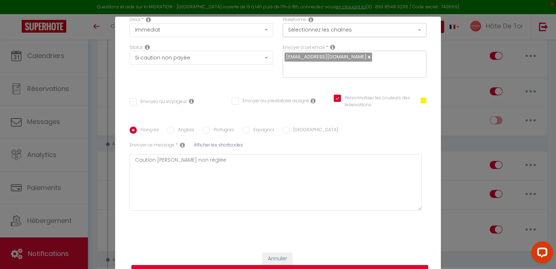
type input "JOUR J : NOTIFICATION PUSH CAUTION NON REGLEE"
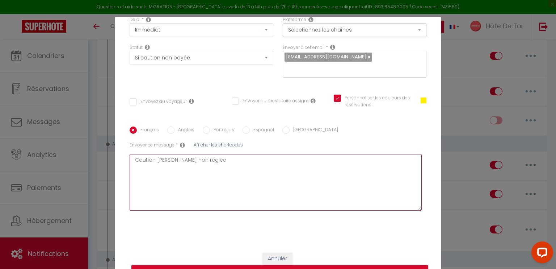
click at [206, 157] on textarea "Caution Balthazar non réglée" at bounding box center [276, 182] width 292 height 56
checkbox input "false"
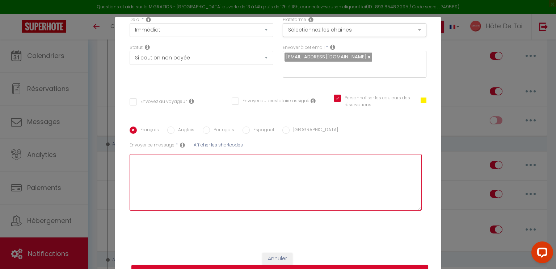
checkbox input "true"
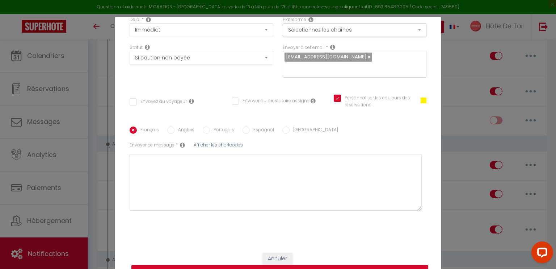
click at [214, 145] on span "Afficher les shortcodes" at bounding box center [218, 145] width 49 height 6
checkbox input "false"
checkbox input "true"
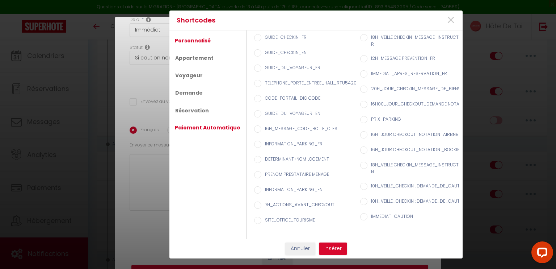
click at [213, 124] on link "Paiement Automatique" at bounding box center [207, 127] width 73 height 13
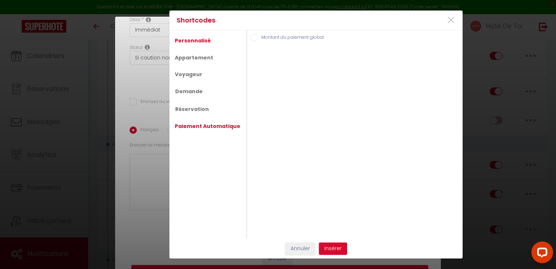
click at [196, 40] on link "Personnalisé" at bounding box center [192, 40] width 43 height 13
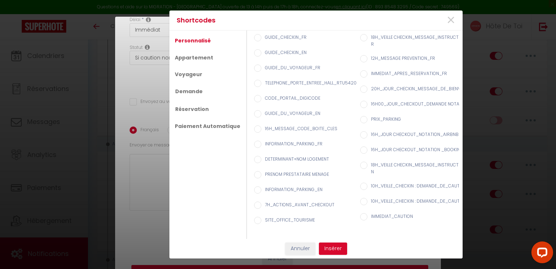
click at [498, 41] on input "CAUTION_NON_REGLEE_NOTIFICATION_PUSH" at bounding box center [501, 37] width 7 height 7
radio input "true"
click at [335, 253] on button "Insérer" at bounding box center [333, 248] width 28 height 12
checkbox input "false"
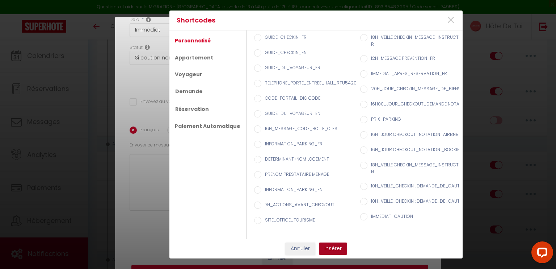
checkbox input "true"
type textarea "[CAUTION_NON_REGLEE_NOTIFICATION_PUSH]"
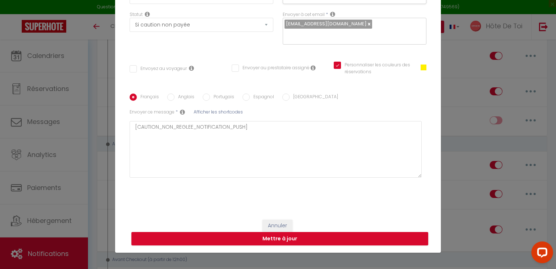
scroll to position [0, 0]
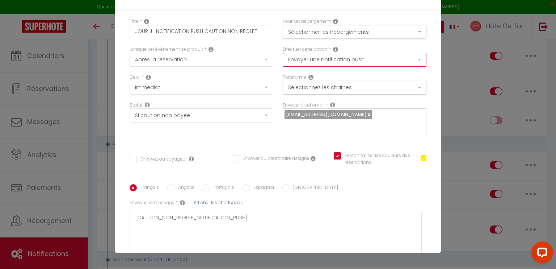
click at [352, 53] on select "Envoyer un email Envoyer un SMS Envoyer une notification push" at bounding box center [355, 60] width 144 height 14
click at [344, 34] on button "Sélectionner les hébergements" at bounding box center [355, 32] width 144 height 14
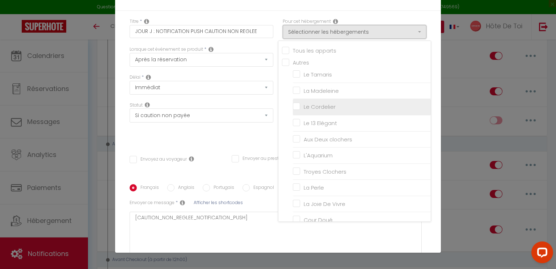
scroll to position [116, 0]
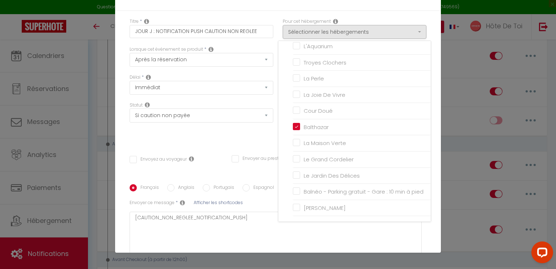
click at [264, 15] on div "Titre * JOUR J : NOTIFICATION PUSH CAUTION NON REGLEE Pour cet hébergement Séle…" at bounding box center [278, 157] width 326 height 292
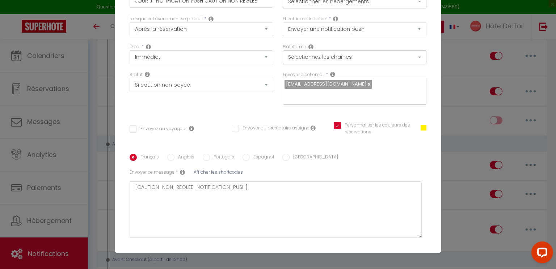
scroll to position [91, 0]
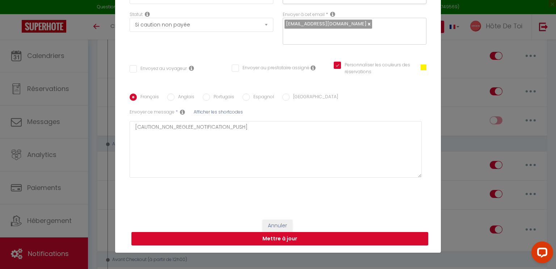
click at [271, 236] on button "Mettre à jour" at bounding box center [279, 239] width 297 height 14
checkbox input "false"
checkbox input "true"
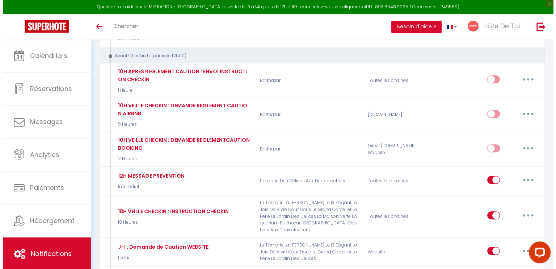
scroll to position [226, 0]
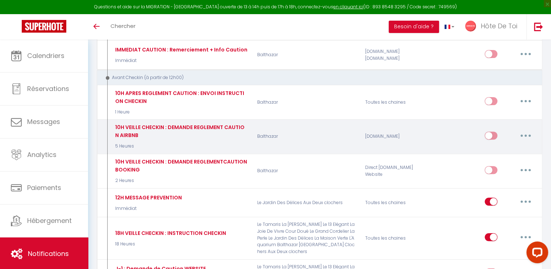
click at [521, 130] on button "button" at bounding box center [525, 136] width 20 height 12
click at [501, 146] on link "Editer" at bounding box center [507, 152] width 54 height 12
type input "10H VEILLE CHECKIN : DEMANDE REGLEMENT CAUTION AIRBNB"
select select "5 Heures"
select select "if_deposit_not_paid"
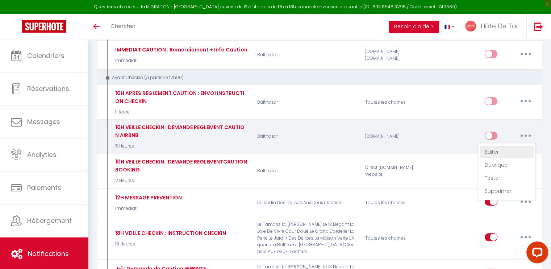
checkbox input "true"
checkbox input "false"
radio input "true"
type input "Demande de caution pour votre séjour à Troyes du [CHECKING:DD-MM-YYYY] au [CHEC…"
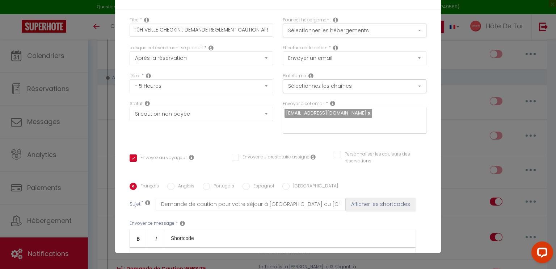
scroll to position [0, 0]
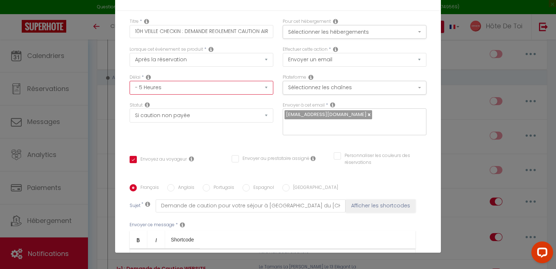
click at [228, 87] on select "Immédiat - 10 Minutes - 1 Heure - 2 Heures - 3 Heures - 4 Heures - 5 Heures - 6…" at bounding box center [202, 88] width 144 height 14
click at [244, 75] on div "Délai * Immédiat - 10 Minutes - 1 Heure - 2 Heures - 3 Heures - 4 Heures - 5 He…" at bounding box center [202, 84] width 144 height 21
click at [202, 84] on select "Immédiat - 10 Minutes - 1 Heure - 2 Heures - 3 Heures - 4 Heures - 5 Heures - 6…" at bounding box center [202, 88] width 144 height 14
select select "23 Heures"
click at [130, 81] on select "Immédiat - 10 Minutes - 1 Heure - 2 Heures - 3 Heures - 4 Heures - 5 Heures - 6…" at bounding box center [202, 88] width 144 height 14
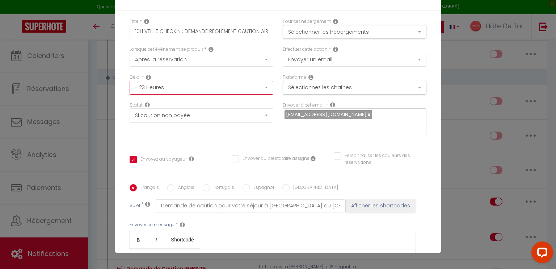
checkbox input "true"
checkbox input "false"
click at [208, 136] on div "Statut Aucun Si la réservation est payée Si réservation non payée Si la caution…" at bounding box center [201, 122] width 153 height 41
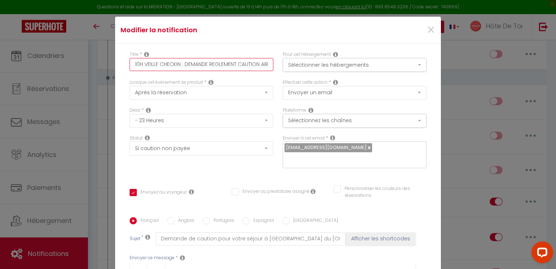
click at [136, 63] on input "10H VEILLE CHECKIN : DEMANDE REGLEMENT CAUTION AIRBNB" at bounding box center [202, 64] width 144 height 13
type input "1H VEILLE CHECKIN : DEMANDE REGLEMENT CAUTION AIRBNB"
checkbox input "true"
checkbox input "false"
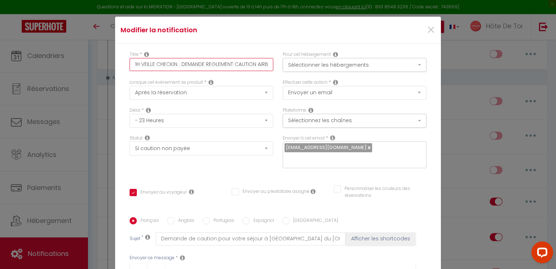
type input "12H VEILLE CHECKIN : DEMANDE REGLEMENT CAUTION AIRBNB"
checkbox input "true"
checkbox input "false"
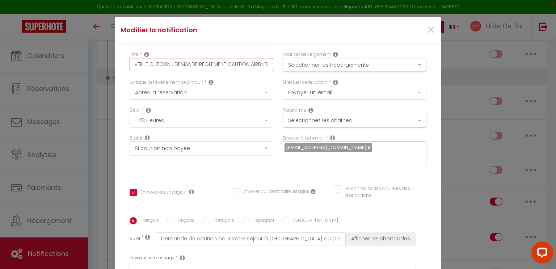
drag, startPoint x: 245, startPoint y: 62, endPoint x: 296, endPoint y: 56, distance: 51.8
click at [296, 56] on div "Titre * 12H VEILLE CHECKIN : DEMANDE REGLEMENT CAUTION AIRBNB Pour cet hébergem…" at bounding box center [278, 65] width 306 height 28
type input "12H VEILLE CHECKIN : DEMANDE REGLEMENT CAUTION AIRBNB"
click at [282, 41] on div "Modifier la notification ×" at bounding box center [278, 30] width 326 height 27
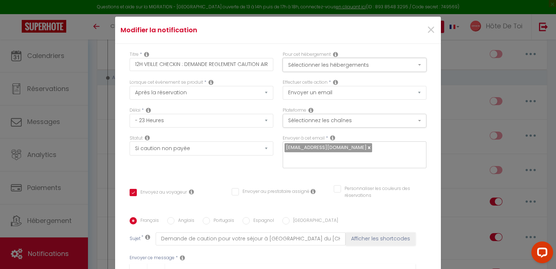
click at [338, 66] on button "Sélectionner les hébergements" at bounding box center [355, 65] width 144 height 14
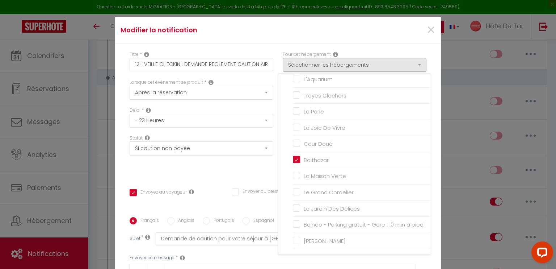
click at [380, 48] on div "Titre * 12H VEILLE CHECKIN : DEMANDE REGLEMENT CAUTION AIRBNB Pour cet hébergem…" at bounding box center [278, 217] width 326 height 347
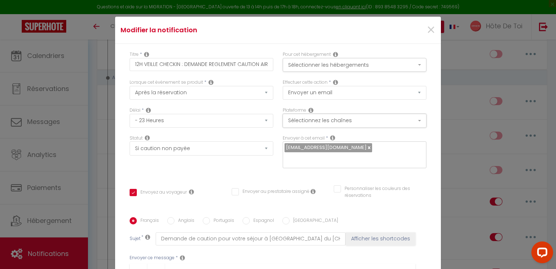
click at [359, 118] on button "Sélectionnez les chaînes" at bounding box center [355, 121] width 144 height 14
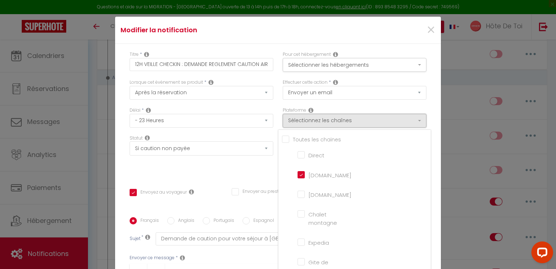
scroll to position [60, 0]
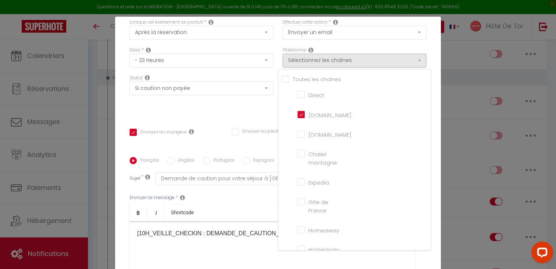
click at [400, 46] on div "Effectuer cette action * Envoyer un email Envoyer un SMS Envoyer une notificati…" at bounding box center [354, 33] width 153 height 28
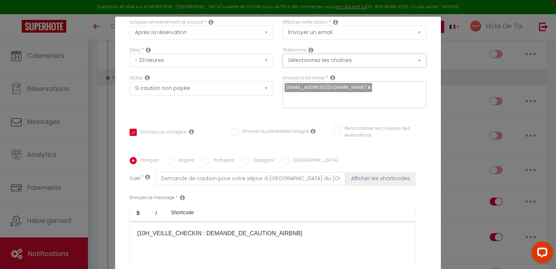
click at [334, 61] on button "Sélectionnez les chaînes" at bounding box center [355, 61] width 144 height 14
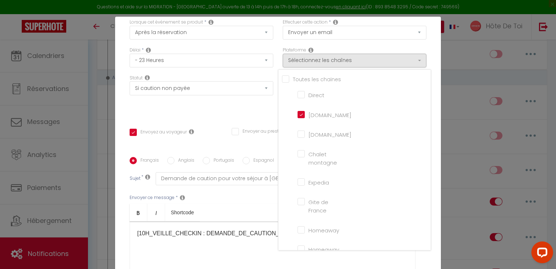
click at [298, 137] on input "[DOMAIN_NAME]" at bounding box center [318, 133] width 41 height 7
checkbox input "true"
checkbox input "false"
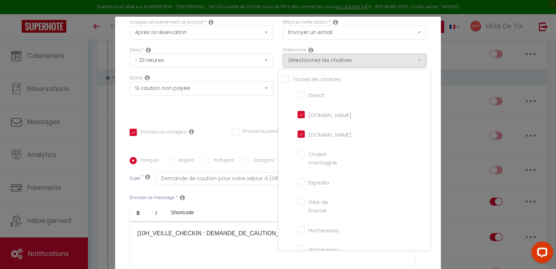
click at [259, 116] on div "Titre * 12H VEILLE CHECKIN : DEMANDE REGLEMENT CAUTION AIRBNB Pour cet hébergem…" at bounding box center [278, 157] width 326 height 347
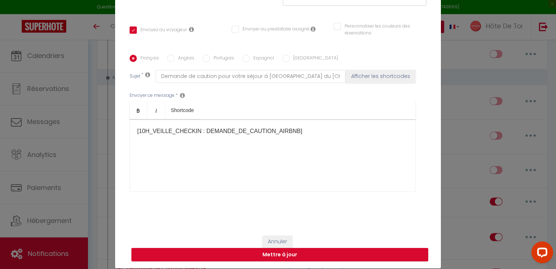
scroll to position [33, 0]
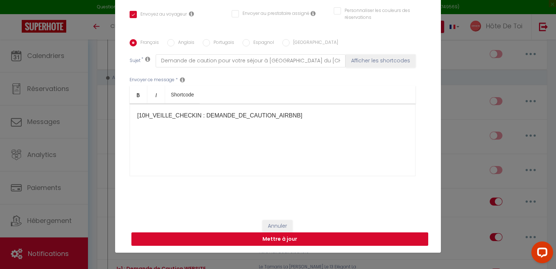
click at [278, 238] on button "Mettre à jour" at bounding box center [279, 239] width 297 height 14
checkbox input "true"
checkbox input "false"
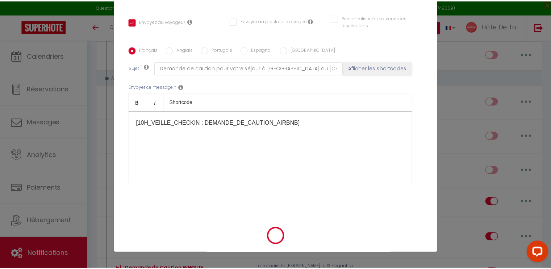
scroll to position [138, 0]
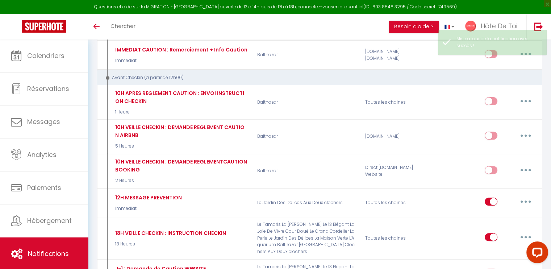
checkbox input "true"
checkbox input "false"
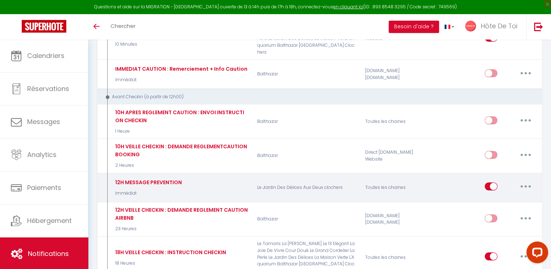
scroll to position [226, 0]
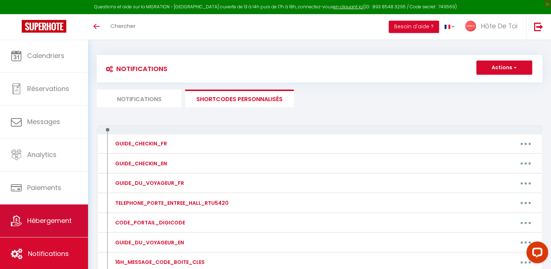
click at [64, 223] on span "Hébergement" at bounding box center [49, 220] width 45 height 9
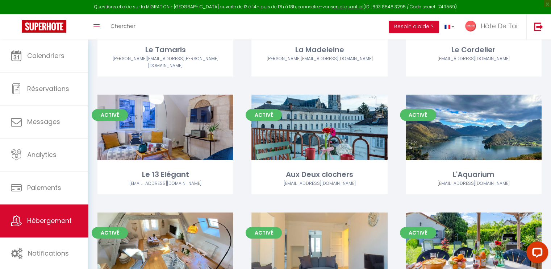
scroll to position [302, 0]
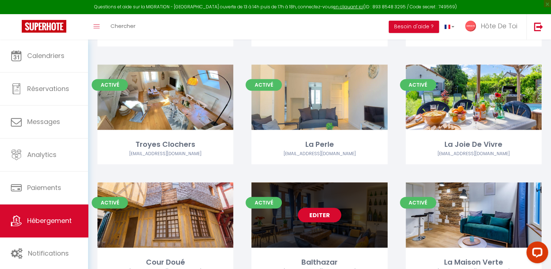
click at [326, 208] on link "Editer" at bounding box center [319, 215] width 43 height 14
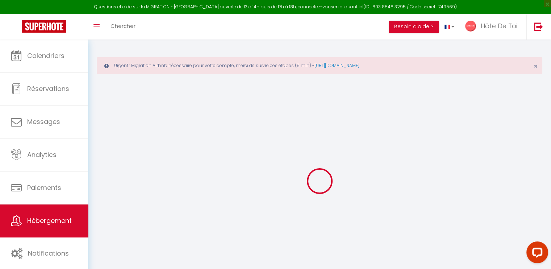
checkbox input "true"
checkbox input "false"
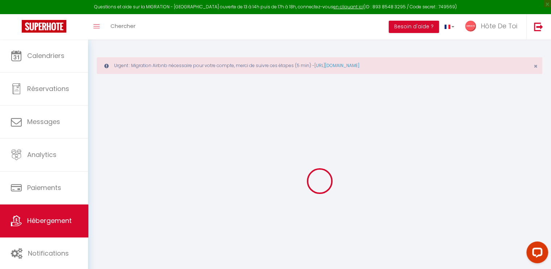
checkbox input "true"
checkbox input "false"
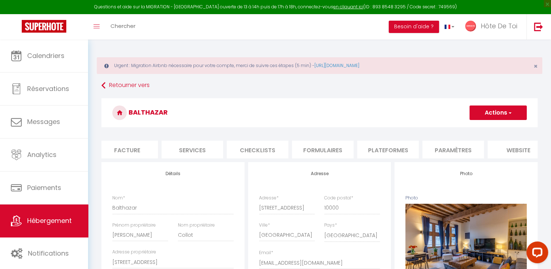
scroll to position [0, 139]
checkbox input "true"
checkbox input "false"
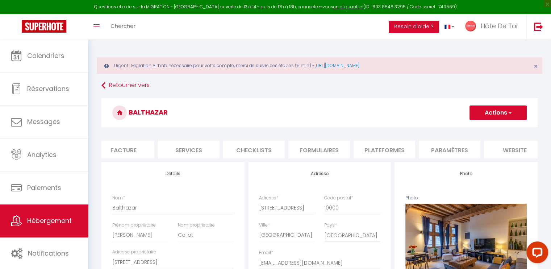
click at [383, 154] on li "Plateformes" at bounding box center [384, 150] width 62 height 18
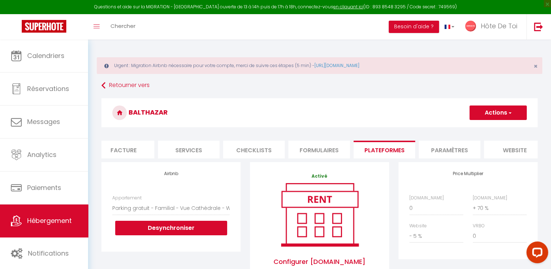
click at [429, 149] on li "Paramètres" at bounding box center [450, 150] width 62 height 18
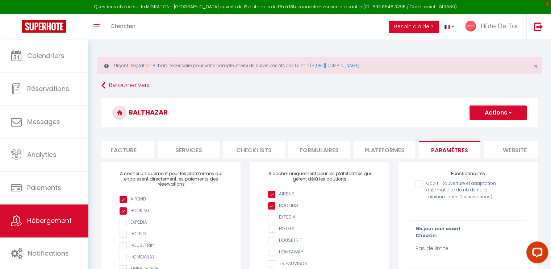
click at [498, 111] on button "Actions" at bounding box center [497, 112] width 57 height 14
click at [479, 129] on input "Enregistrer" at bounding box center [489, 128] width 27 height 7
